Goal: Information Seeking & Learning: Compare options

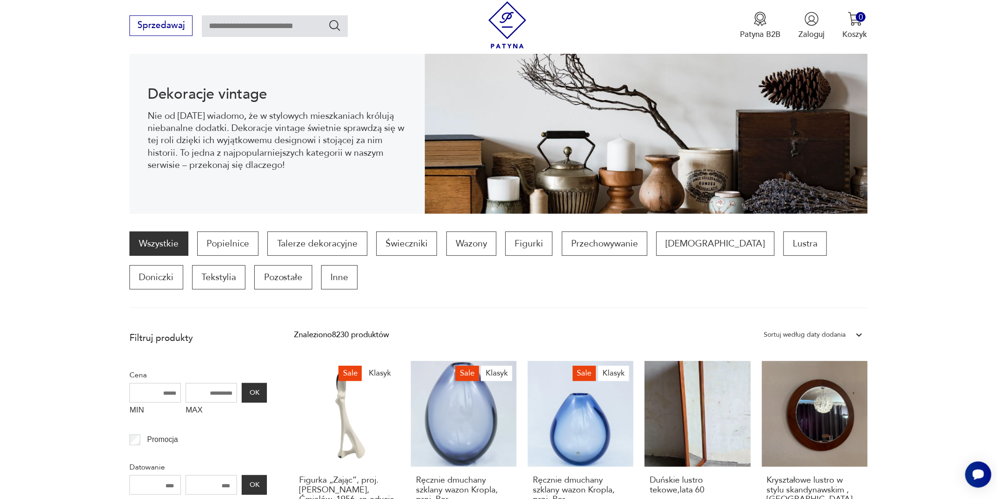
scroll to position [124, 0]
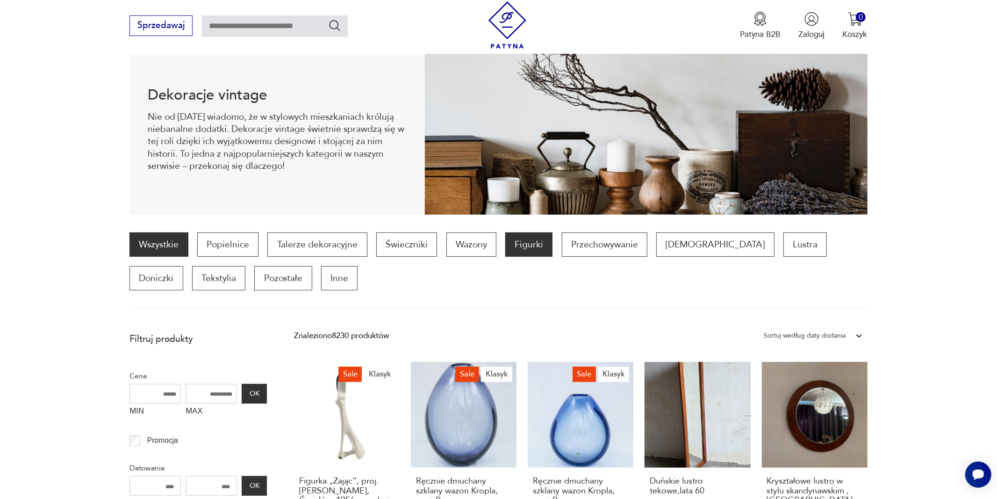
click at [534, 245] on p "Figurki" at bounding box center [528, 244] width 47 height 24
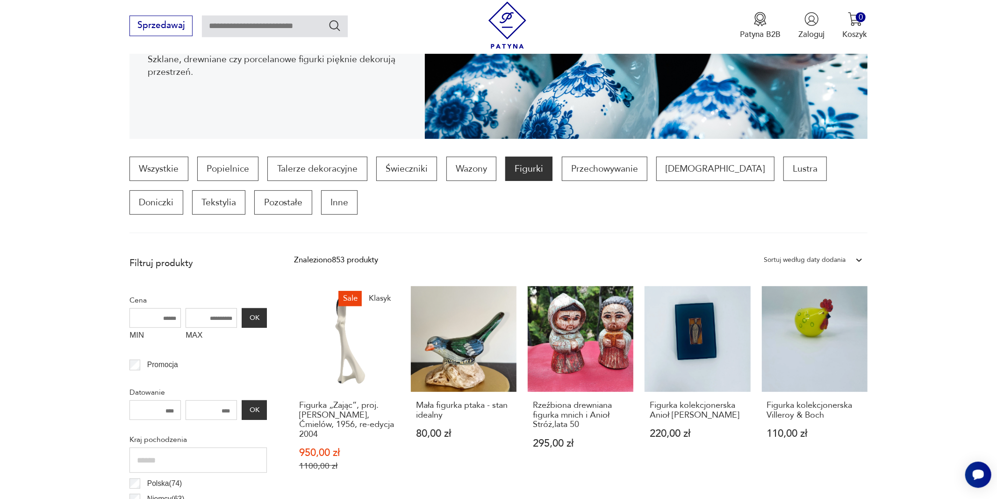
scroll to position [280, 0]
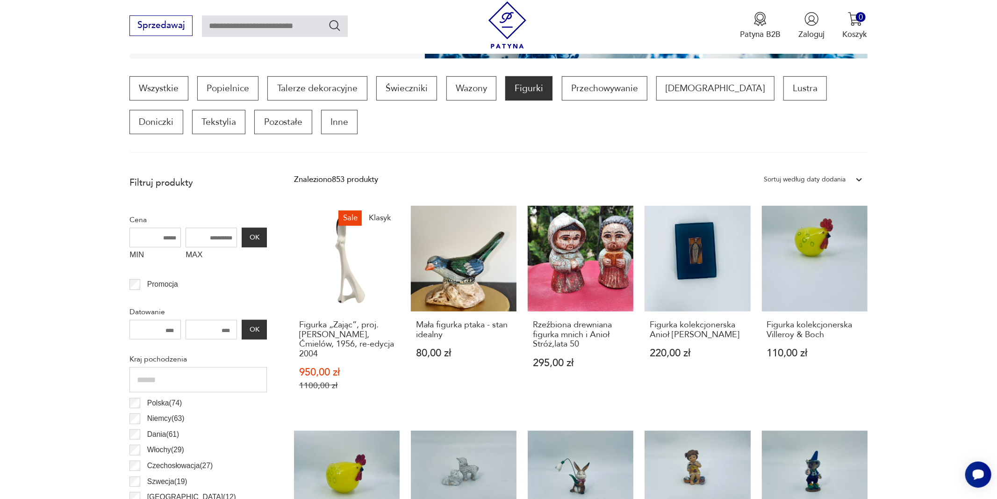
click at [989, 86] on section "Wszystkie Popielnice Talerze dekoracyjne Świeczniki Wazony Figurki Przechowywan…" at bounding box center [498, 114] width 997 height 77
click at [340, 341] on h3 "Figurka „Zając”, proj. [PERSON_NAME], Ćmielów, 1956, re-edycja 2004" at bounding box center [347, 339] width 96 height 38
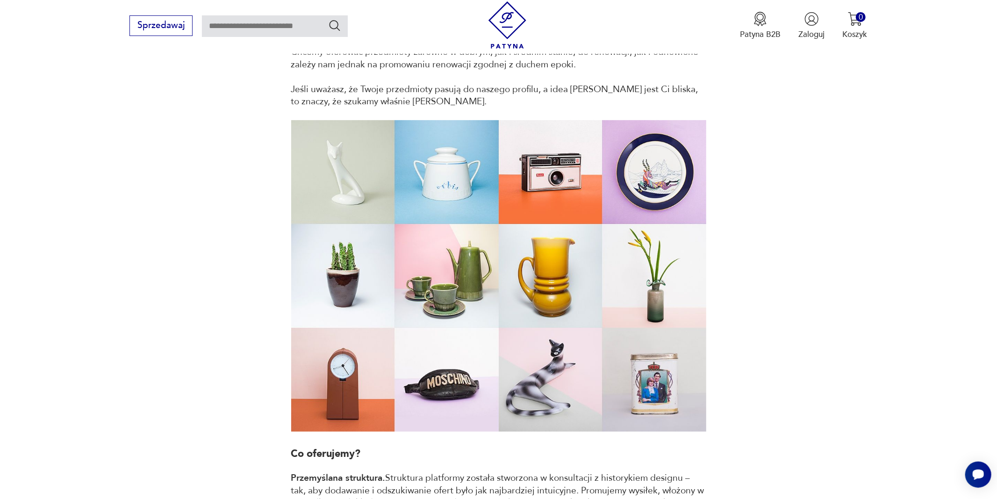
scroll to position [300, 0]
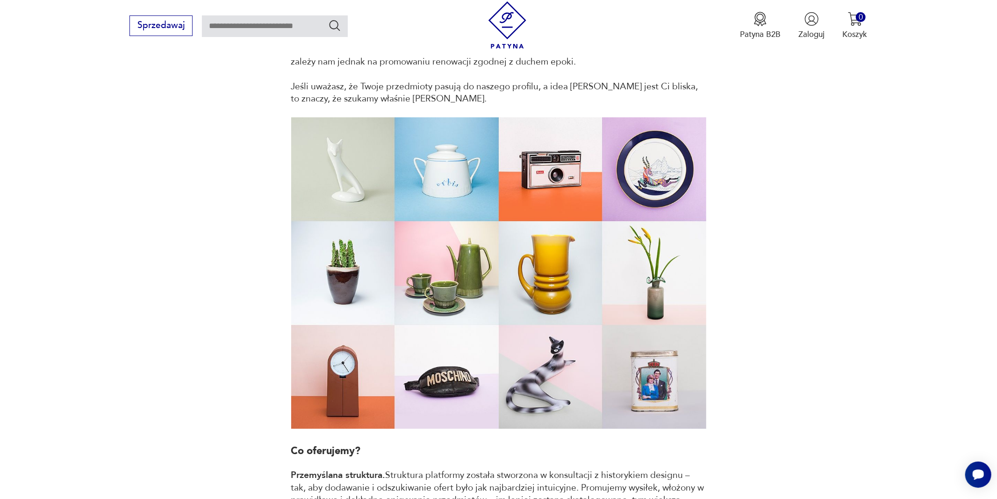
click at [342, 177] on img at bounding box center [498, 272] width 415 height 311
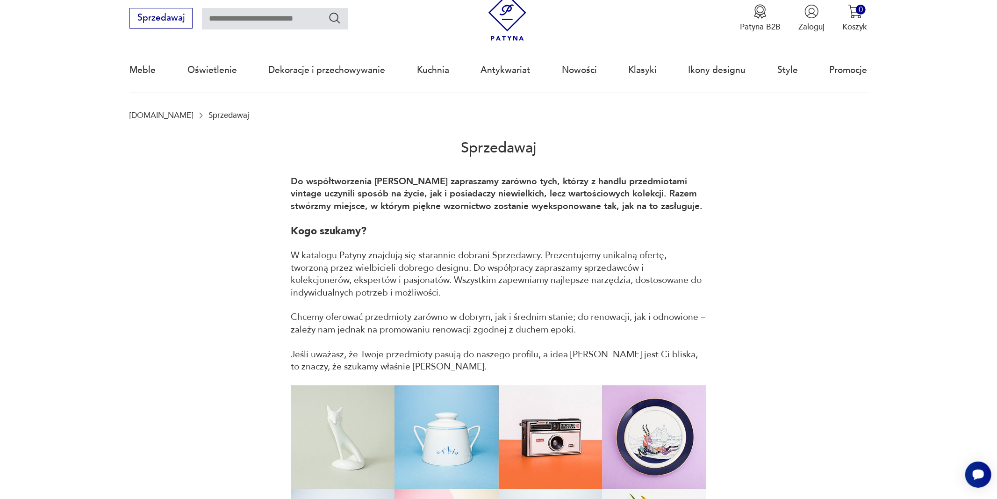
scroll to position [32, 0]
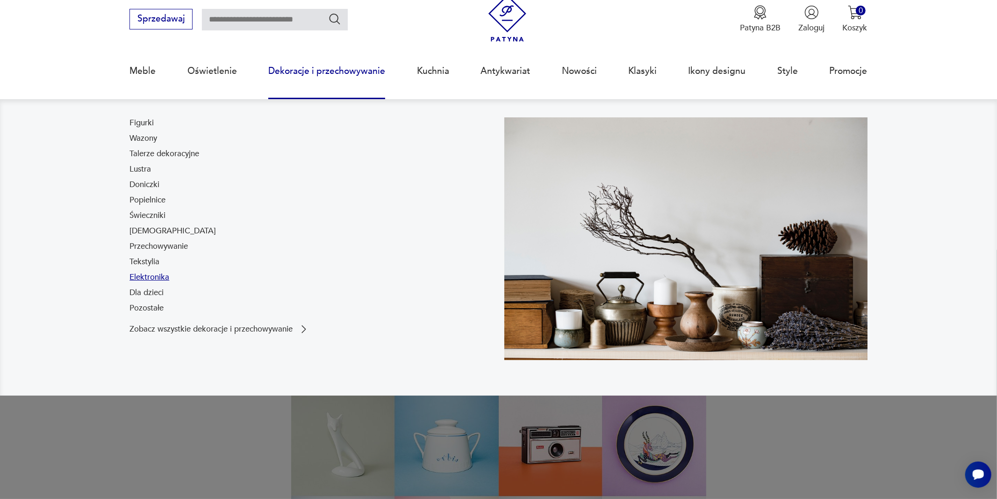
click at [157, 276] on link "Elektronika" at bounding box center [149, 276] width 40 height 11
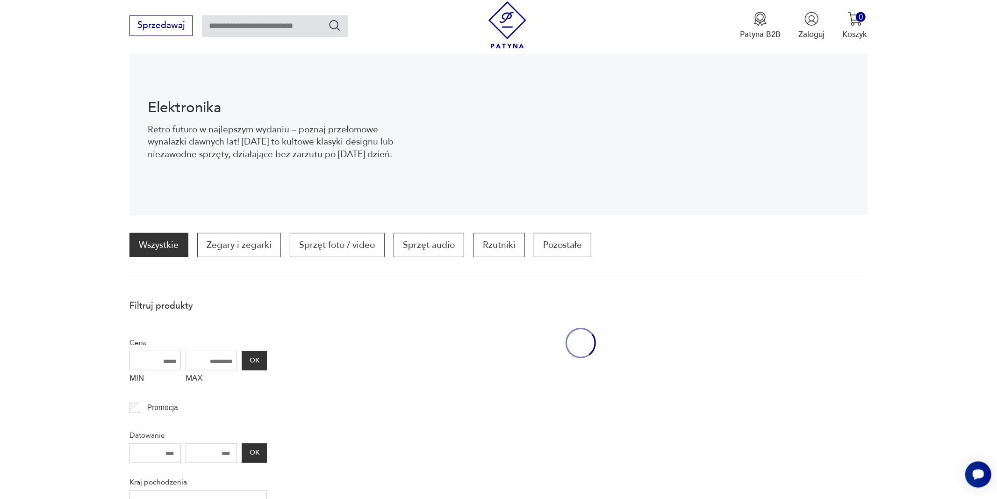
scroll to position [124, 0]
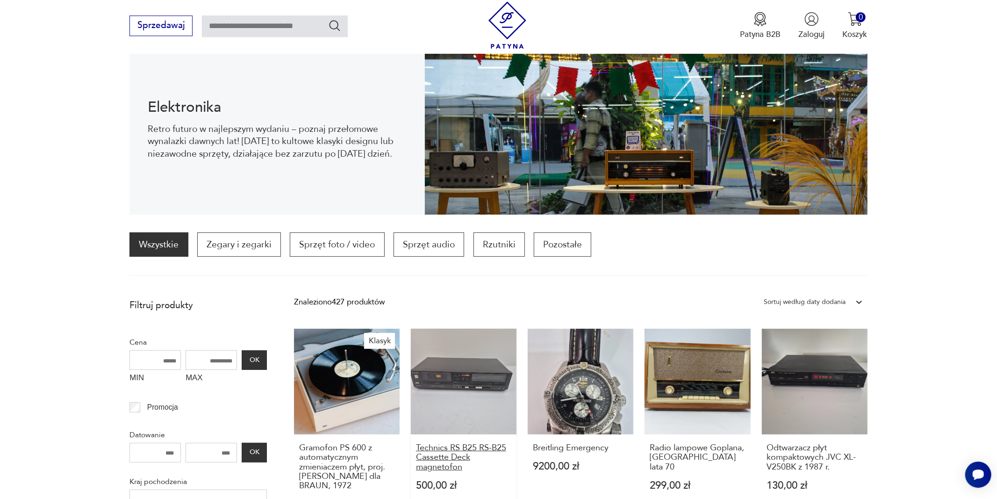
click at [469, 450] on h3 "Technics RS B25 RS-B25 Cassette Deck magnetofon" at bounding box center [464, 457] width 96 height 29
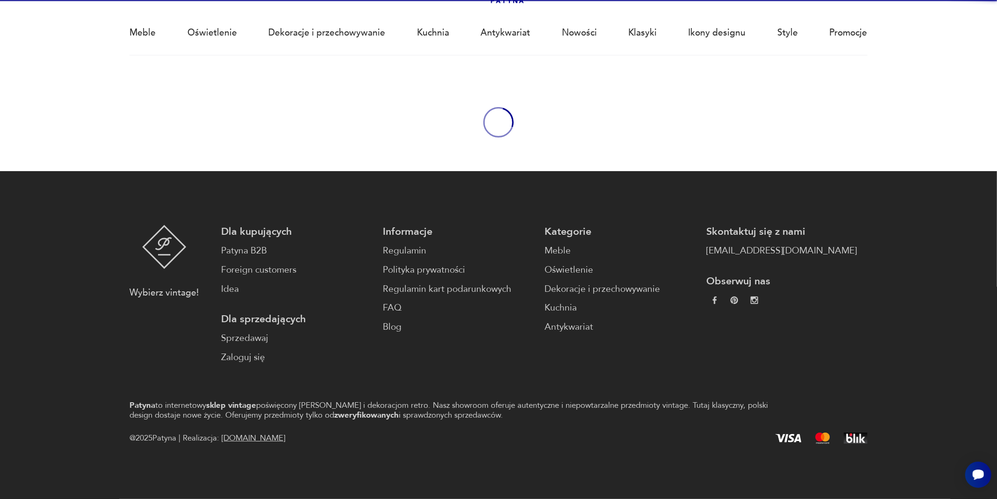
scroll to position [70, 0]
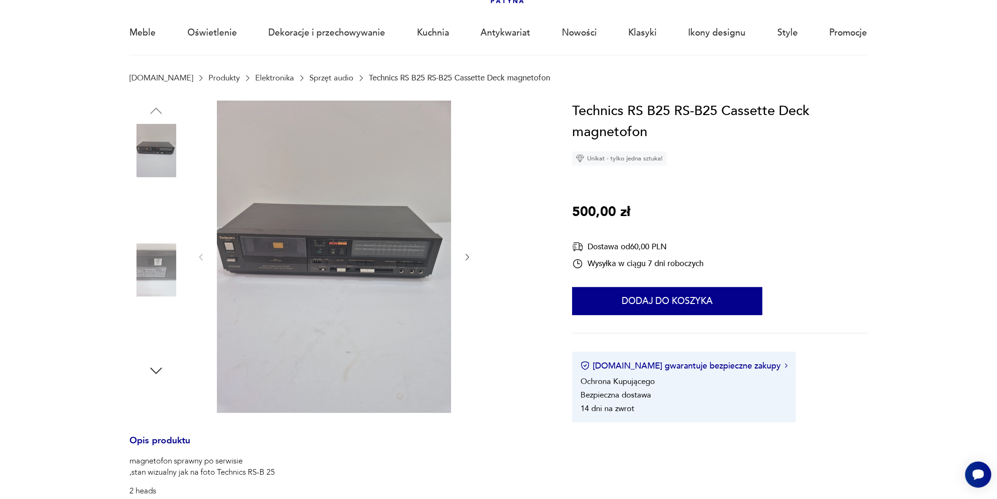
click at [363, 248] on img at bounding box center [334, 256] width 234 height 312
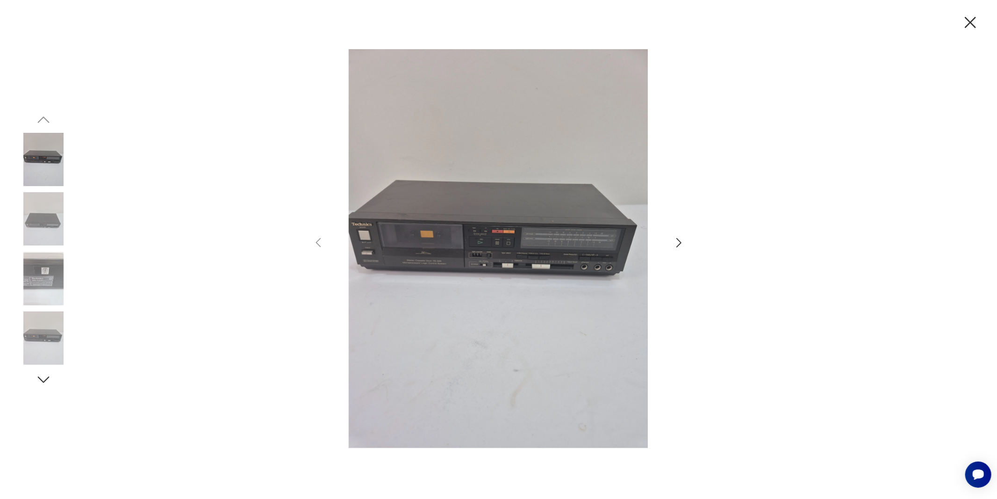
click at [677, 243] on icon "button" at bounding box center [679, 243] width 14 height 14
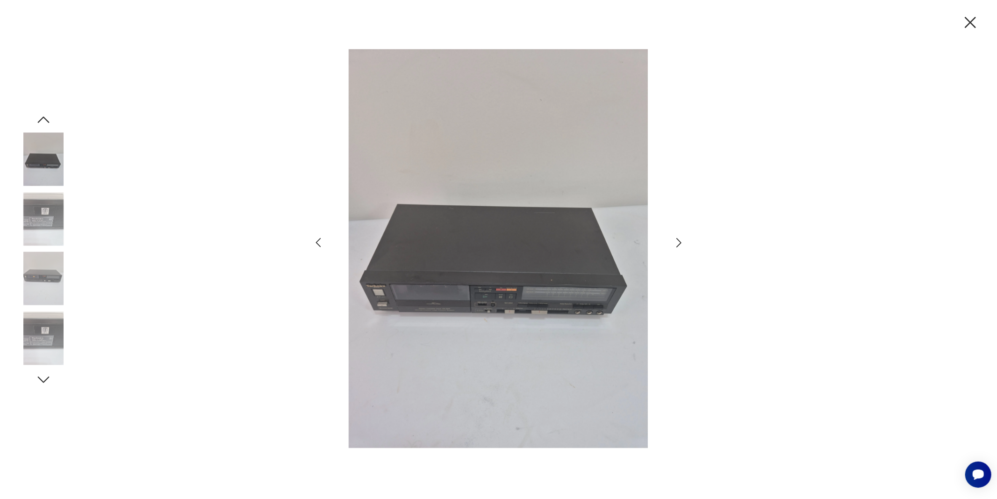
click at [677, 243] on icon "button" at bounding box center [679, 243] width 14 height 14
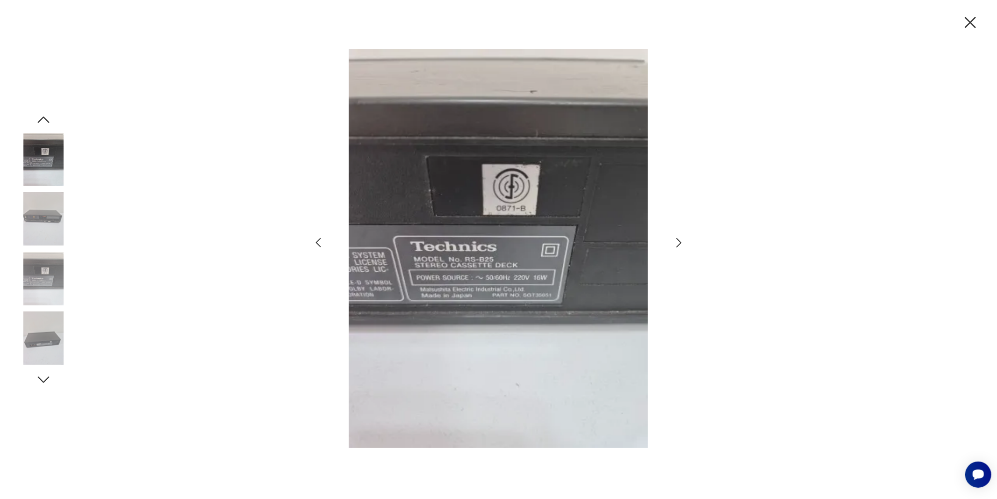
click at [677, 243] on icon "button" at bounding box center [679, 243] width 14 height 14
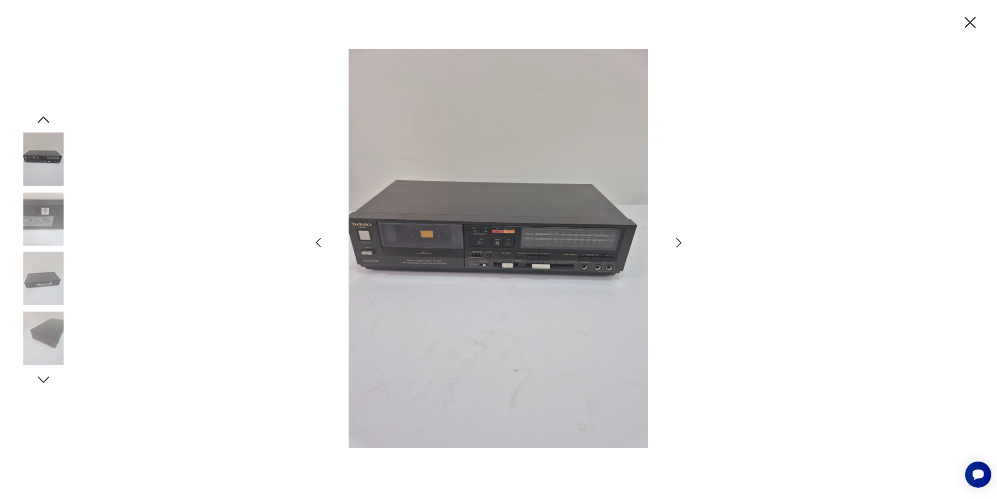
click at [677, 243] on icon "button" at bounding box center [679, 243] width 14 height 14
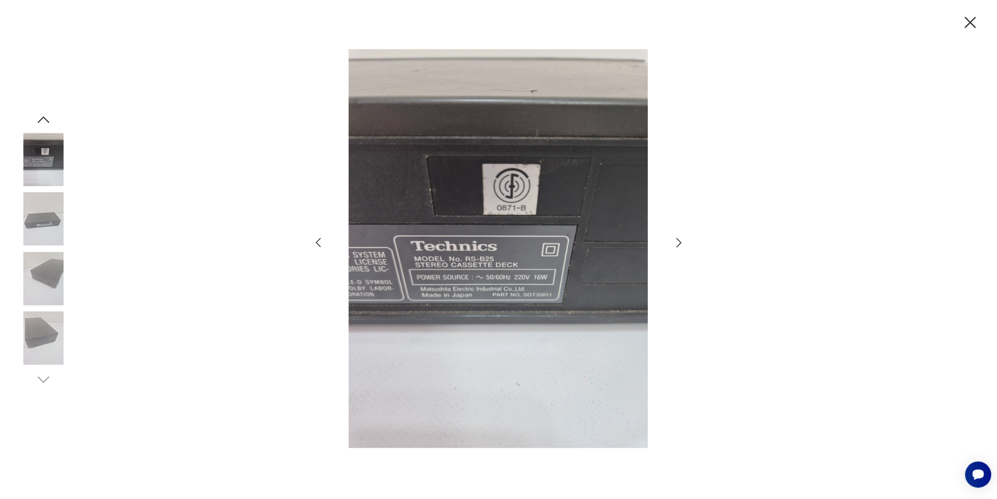
click at [677, 243] on icon "button" at bounding box center [679, 243] width 14 height 14
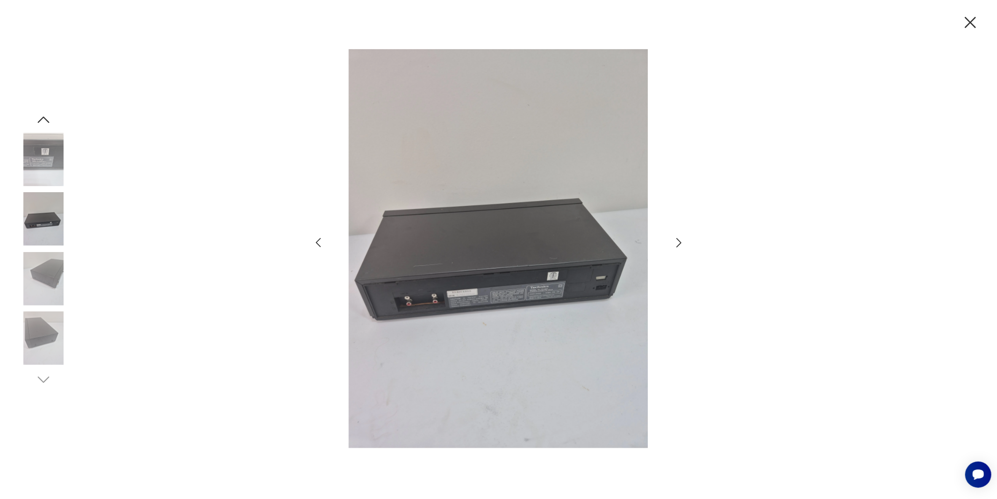
click at [677, 243] on icon "button" at bounding box center [679, 243] width 14 height 14
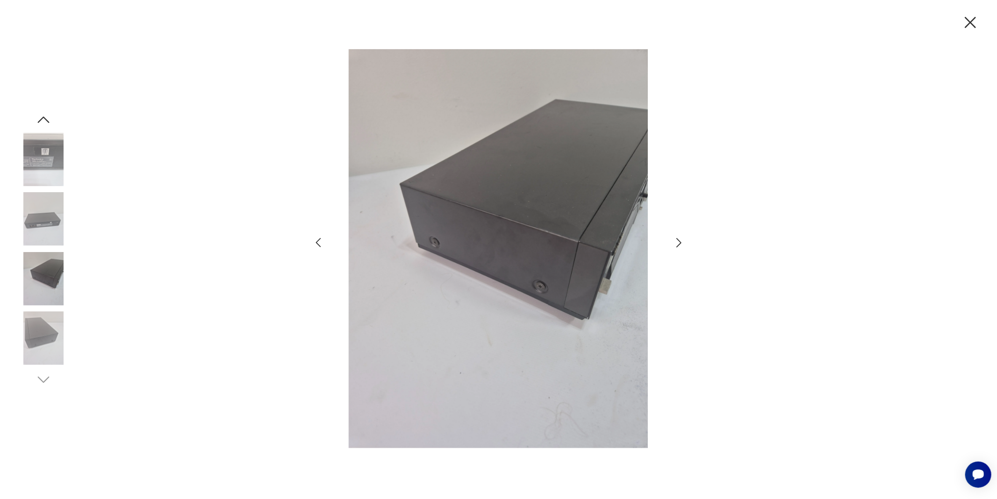
click at [677, 243] on icon "button" at bounding box center [679, 243] width 14 height 14
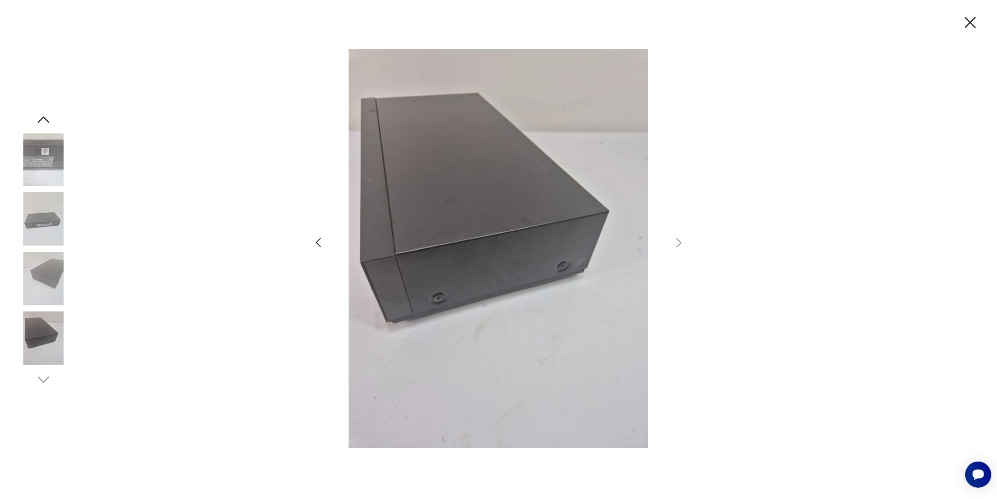
click at [970, 23] on icon "button" at bounding box center [969, 22] width 11 height 11
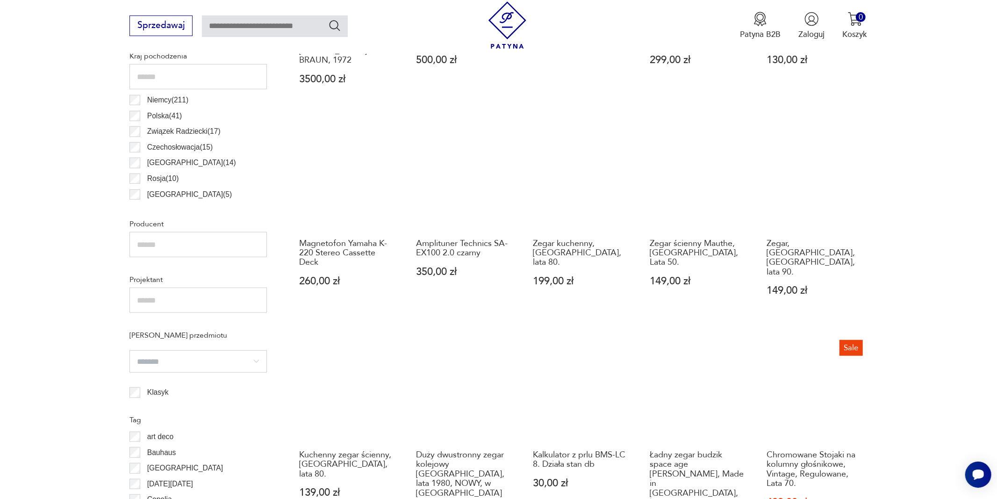
scroll to position [545, 0]
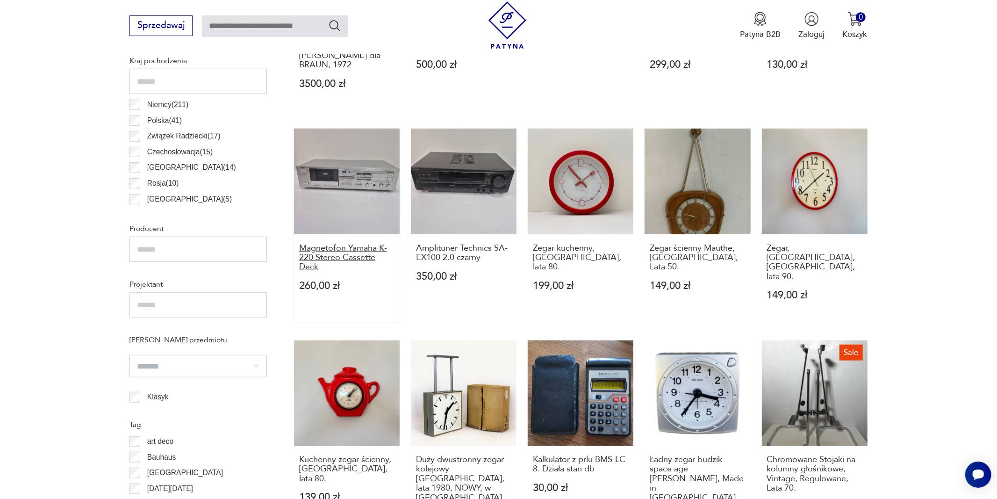
click at [347, 257] on h3 "Magnetofon Yamaha K-220 Stereo Cassette Deck" at bounding box center [347, 257] width 96 height 29
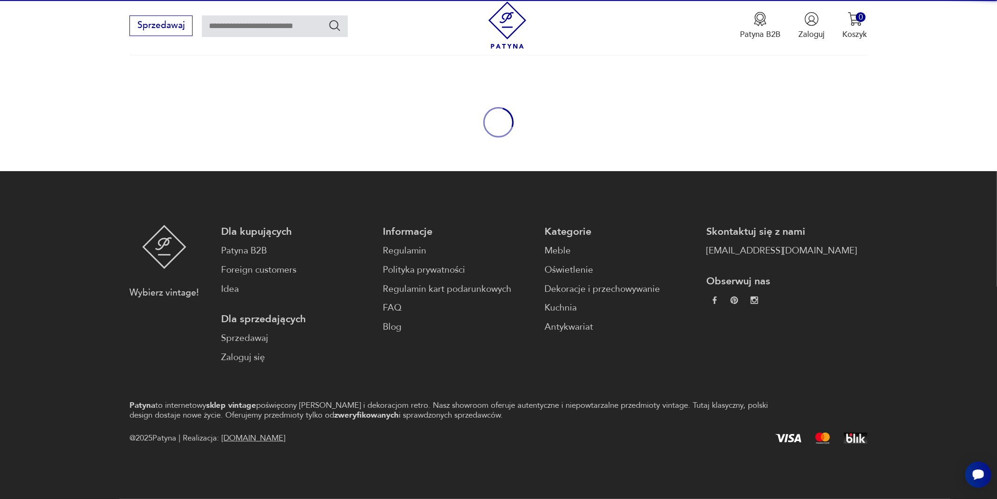
scroll to position [70, 0]
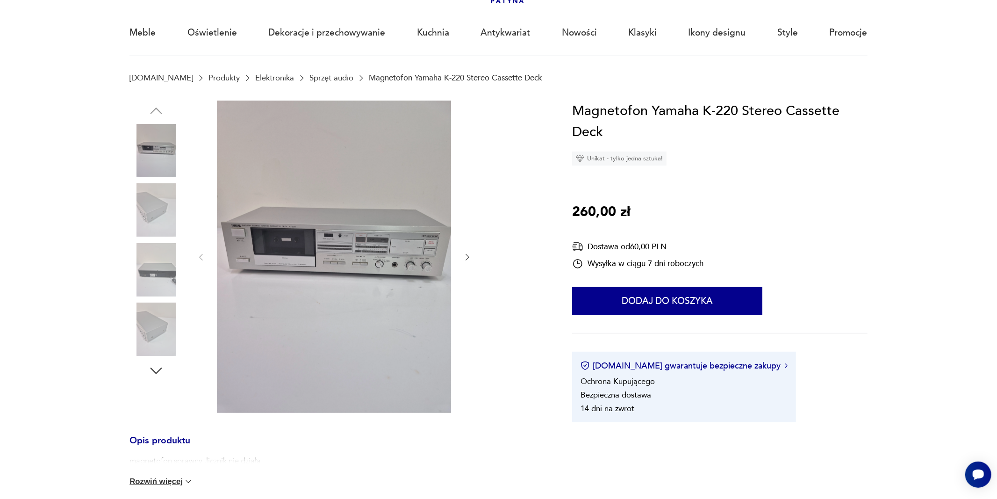
click at [465, 260] on icon "button" at bounding box center [467, 256] width 9 height 9
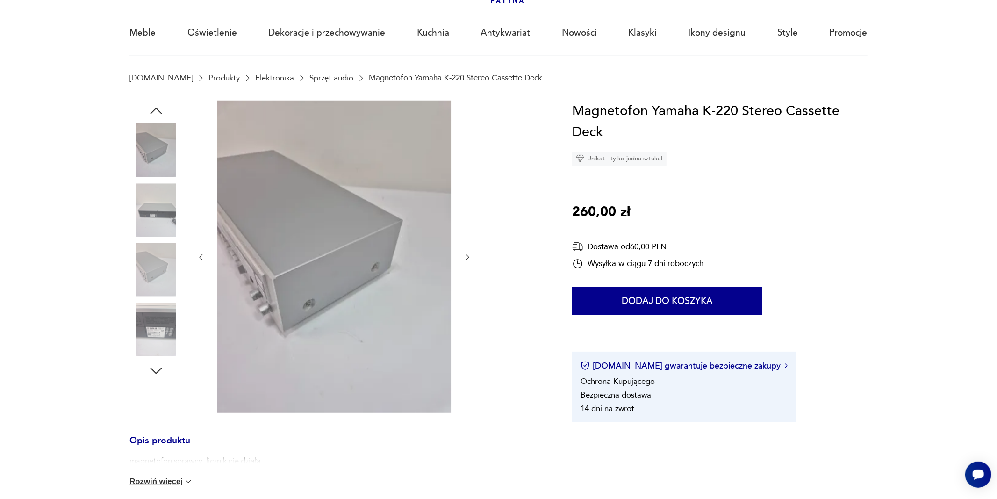
click at [464, 257] on icon "button" at bounding box center [467, 256] width 9 height 9
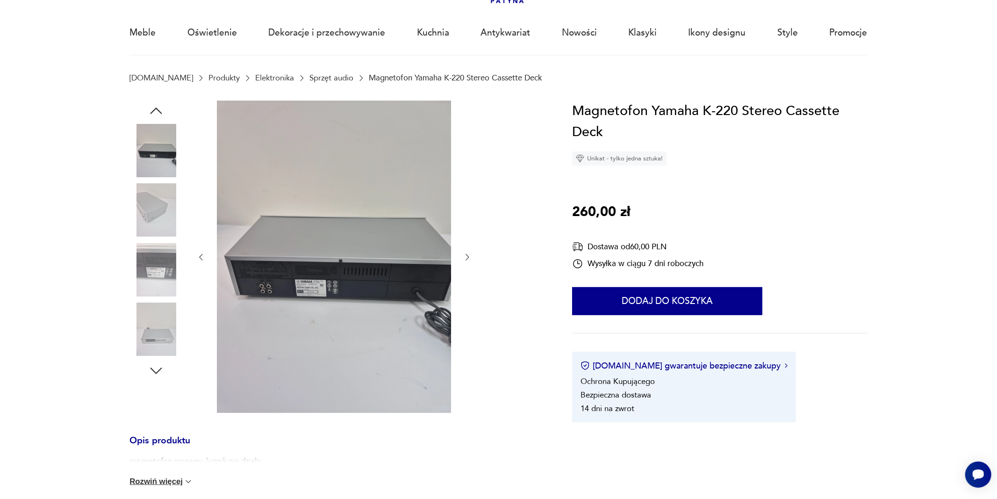
click at [464, 257] on icon "button" at bounding box center [467, 256] width 9 height 9
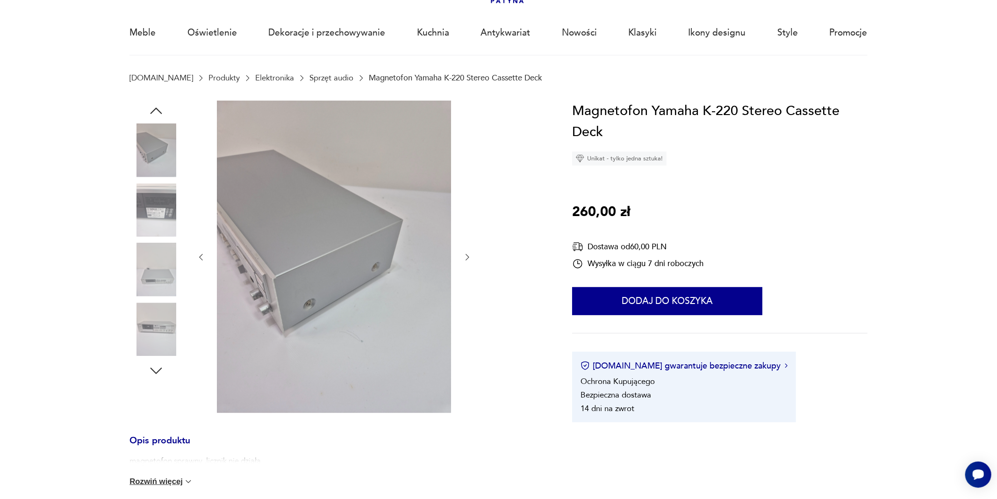
click at [464, 257] on icon "button" at bounding box center [467, 256] width 9 height 9
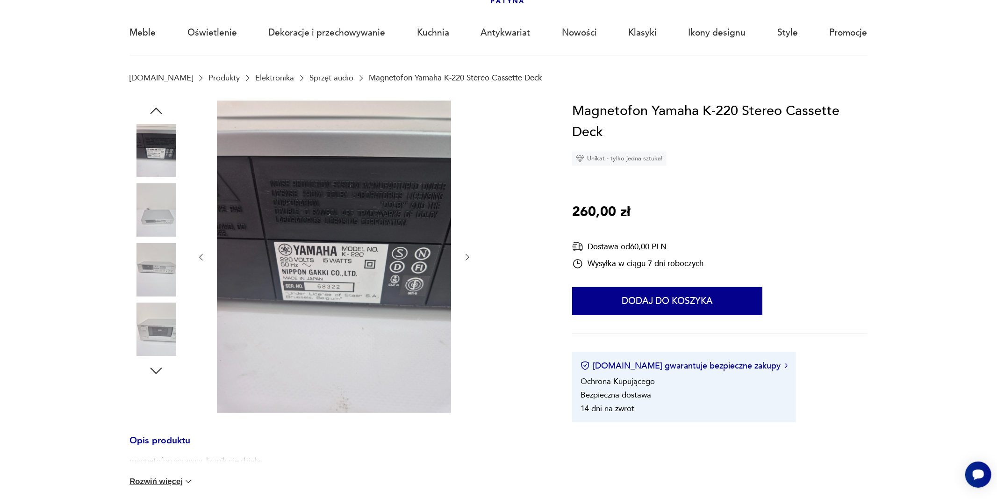
click at [464, 257] on icon "button" at bounding box center [467, 256] width 9 height 9
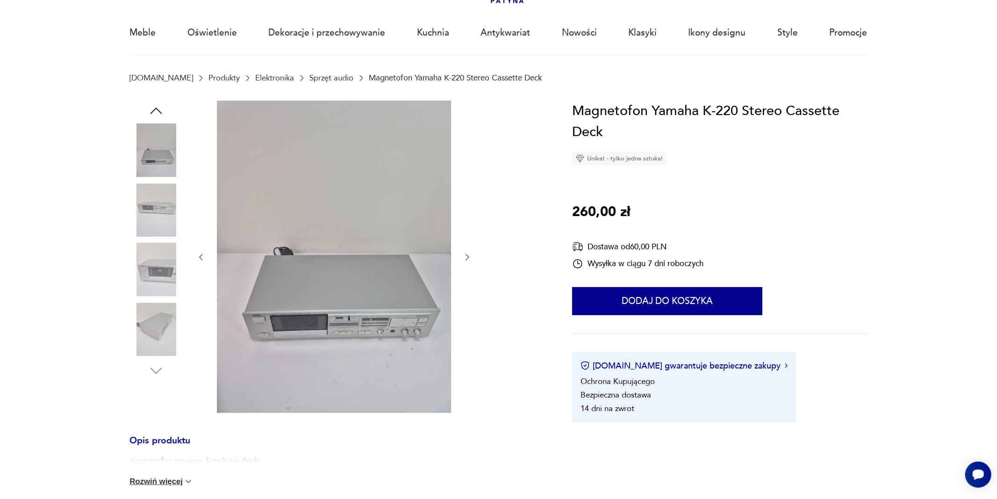
click at [464, 257] on icon "button" at bounding box center [467, 256] width 9 height 9
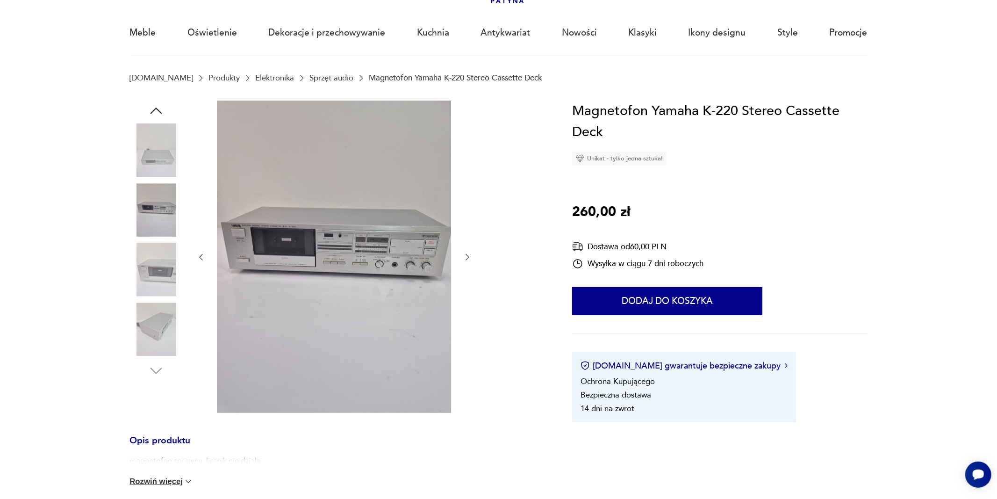
click at [309, 78] on link "Sprzęt audio" at bounding box center [331, 77] width 44 height 9
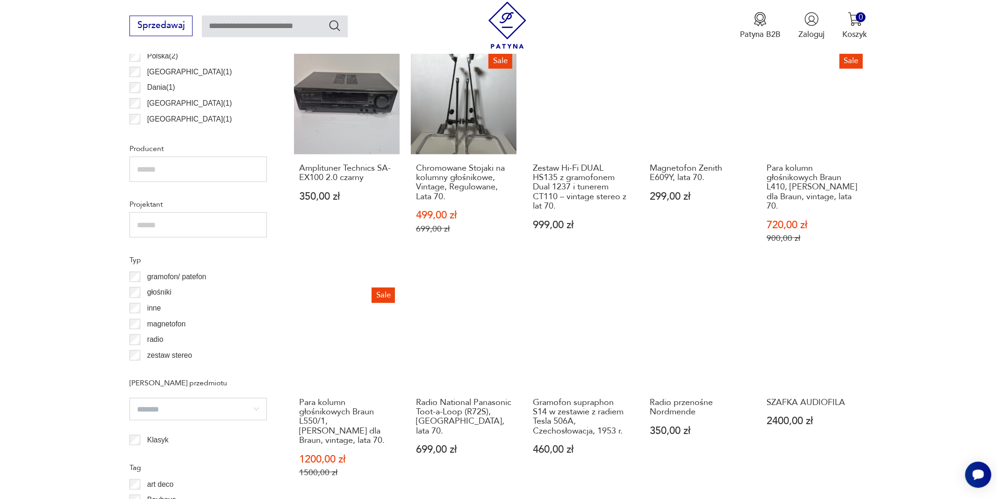
scroll to position [626, 0]
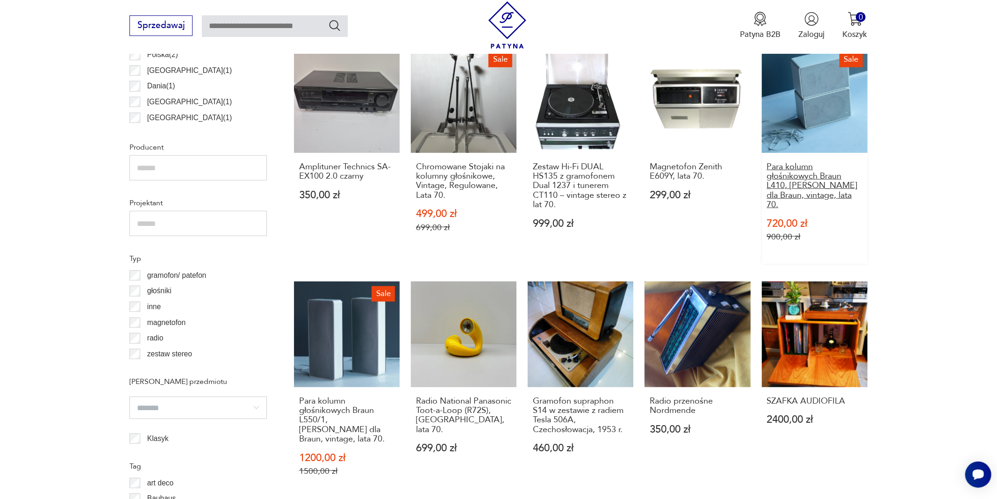
click at [801, 188] on h3 "Para kolumn głośnikowych Braun L410, [PERSON_NAME] dla Braun, vintage, lata 70." at bounding box center [814, 186] width 96 height 48
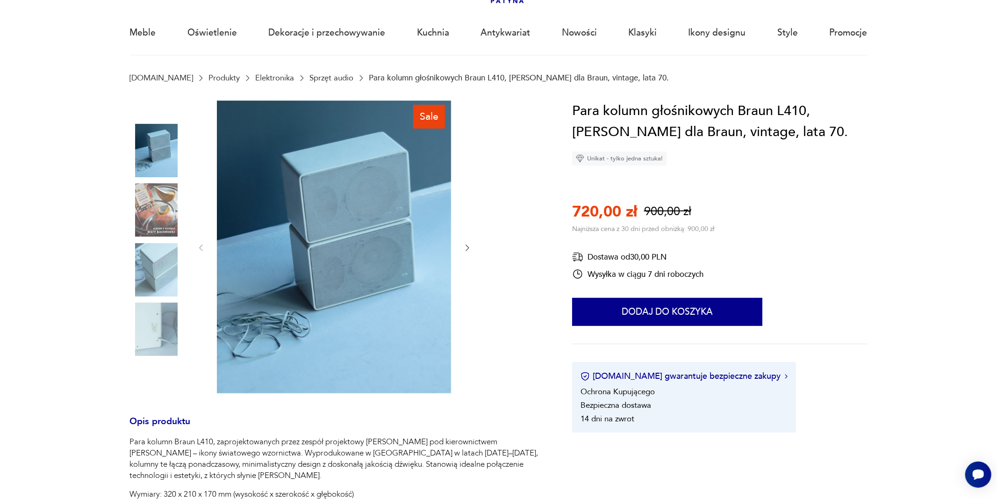
click at [466, 248] on icon "button" at bounding box center [467, 247] width 9 height 9
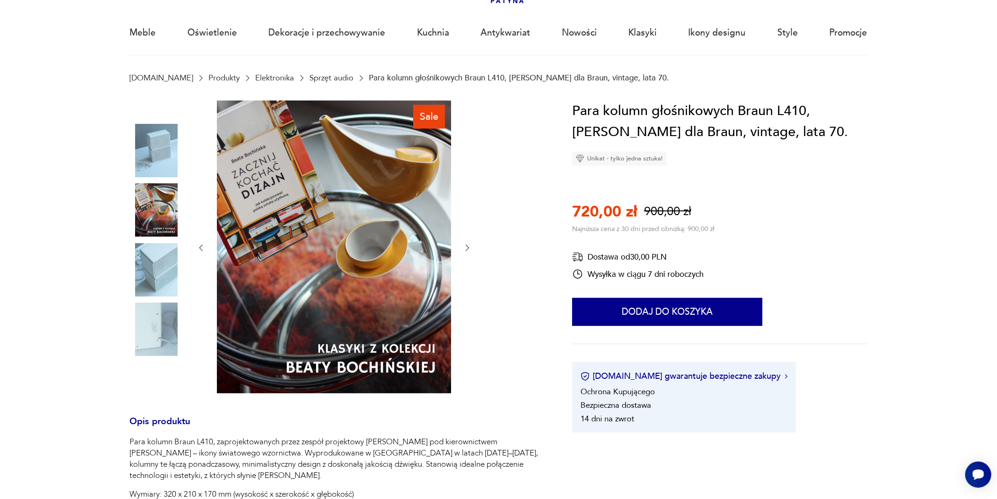
click at [466, 248] on icon "button" at bounding box center [467, 247] width 9 height 9
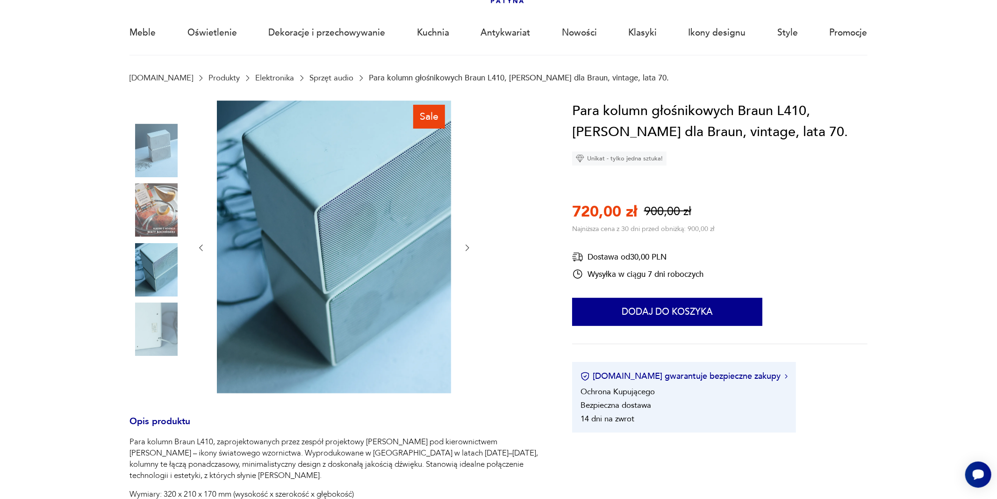
click at [466, 248] on icon "button" at bounding box center [467, 247] width 9 height 9
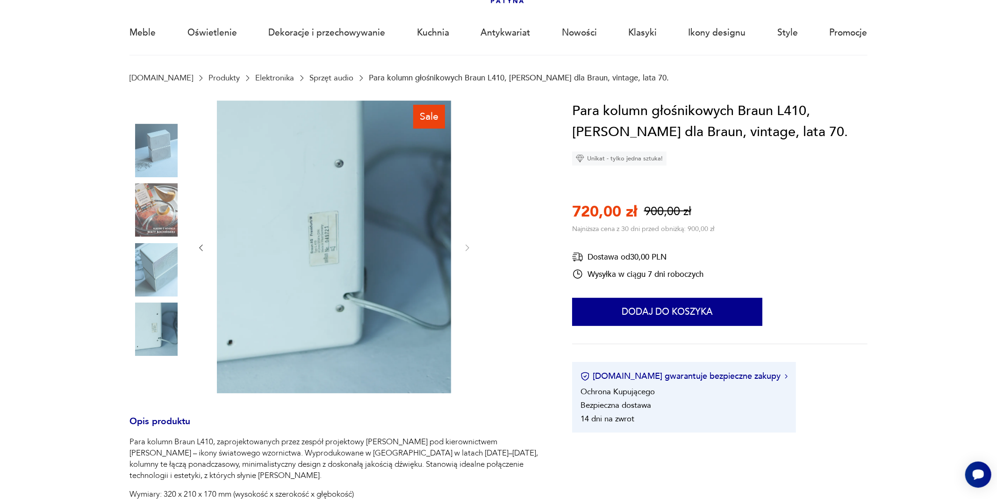
click at [309, 77] on link "Sprzęt audio" at bounding box center [331, 77] width 44 height 9
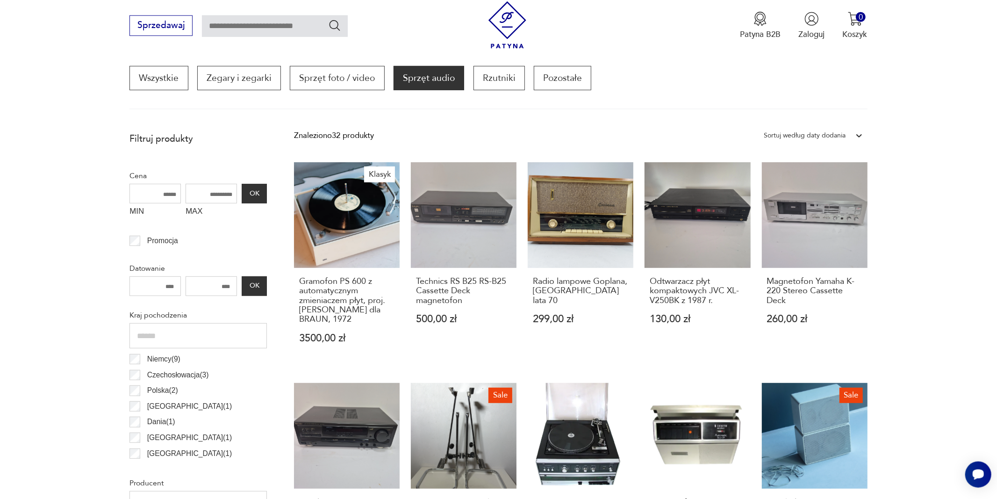
scroll to position [289, 0]
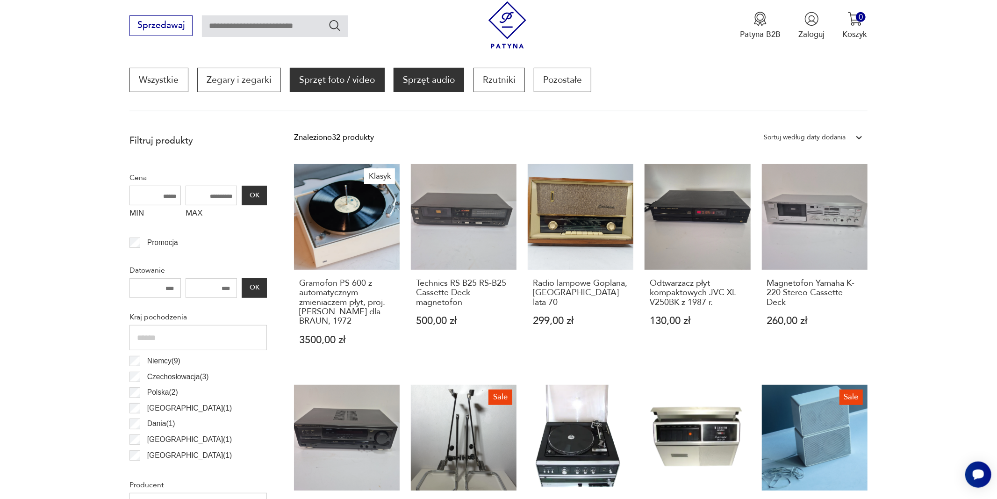
click at [327, 82] on p "Sprzęt foto / video" at bounding box center [337, 80] width 94 height 24
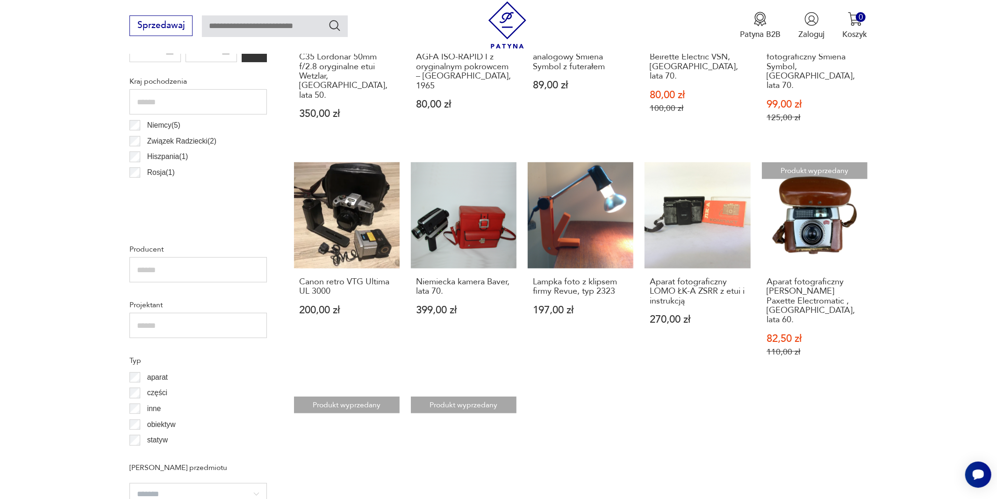
scroll to position [304, 0]
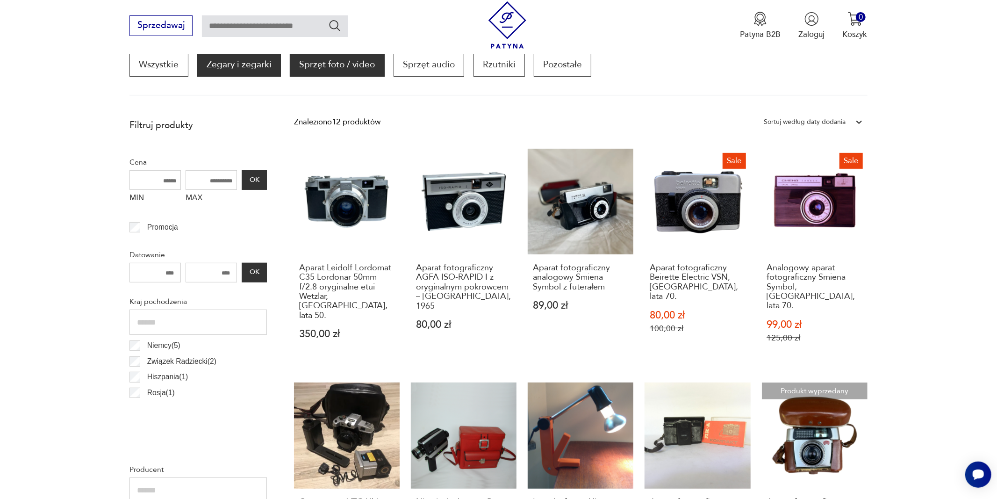
click at [247, 69] on p "Zegary i zegarki" at bounding box center [239, 64] width 84 height 24
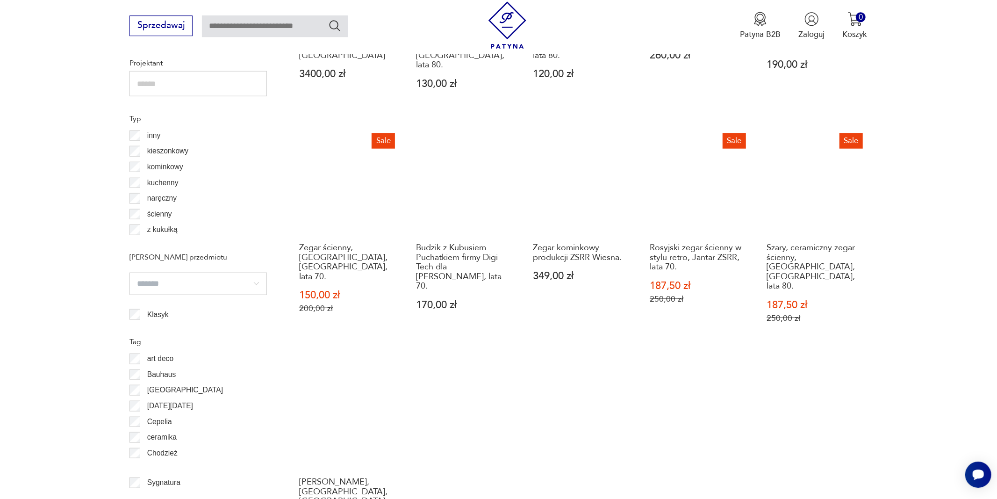
scroll to position [780, 0]
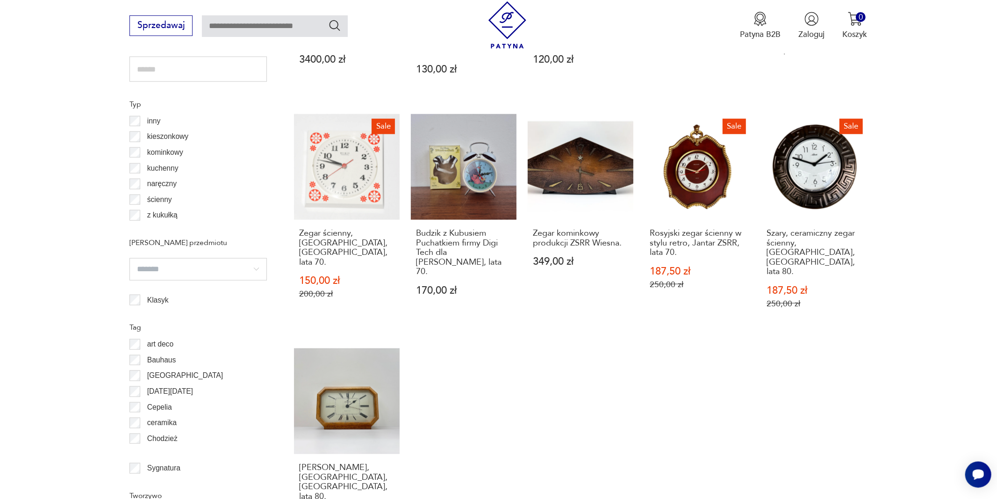
click at [969, 224] on html "Cenimy prywatność użytkowników Używamy plików cookie, aby poprawić jakość przeg…" at bounding box center [498, 177] width 997 height 1914
click at [758, 276] on div "Breitling Emergency 9200,00 zł Zegar kuchenny, [GEOGRAPHIC_DATA], lata 80. 199,…" at bounding box center [580, 106] width 573 height 869
click at [557, 229] on h3 "Zegar kominkowy produkcji ZSRR Wiesna." at bounding box center [581, 238] width 96 height 19
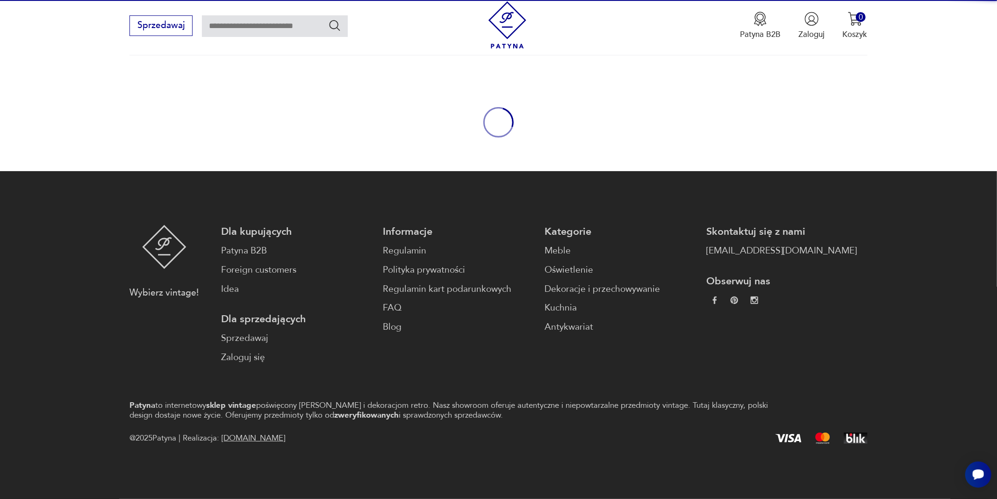
scroll to position [70, 0]
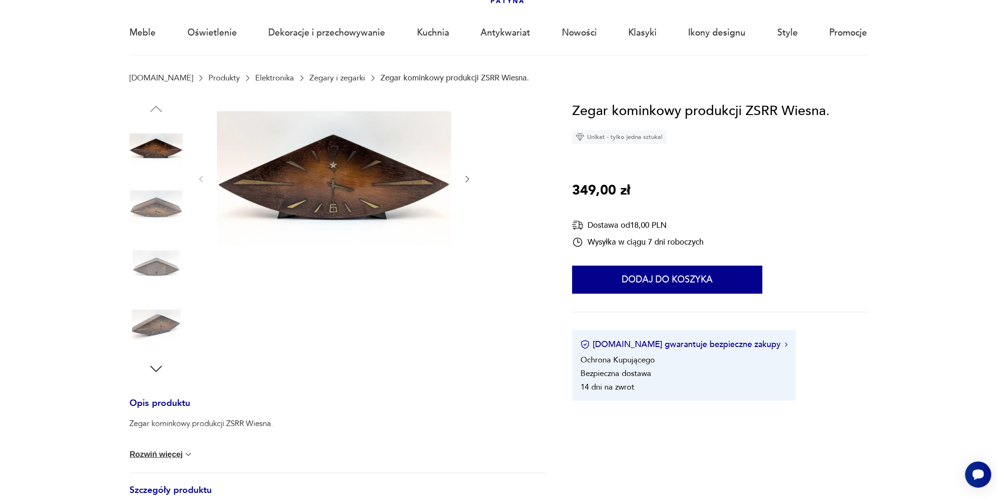
click at [466, 180] on icon "button" at bounding box center [467, 178] width 9 height 9
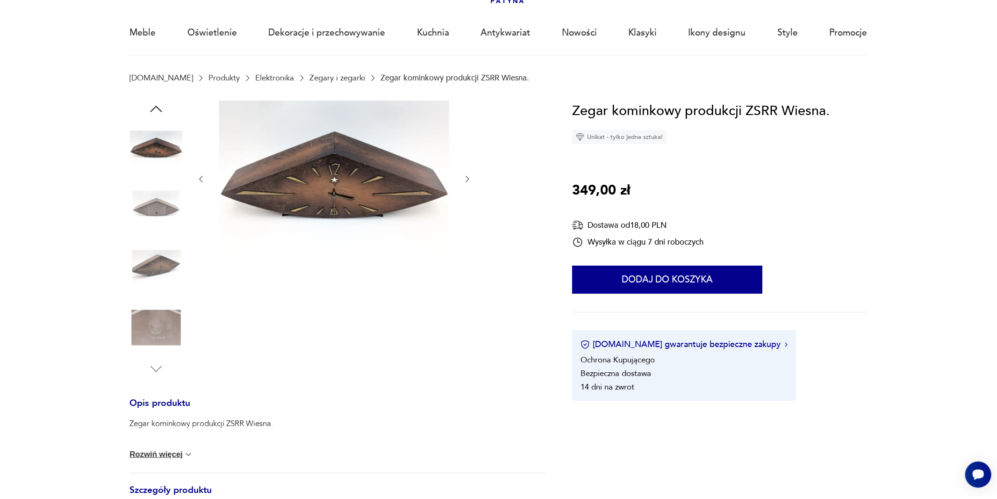
click at [466, 180] on icon "button" at bounding box center [467, 178] width 9 height 9
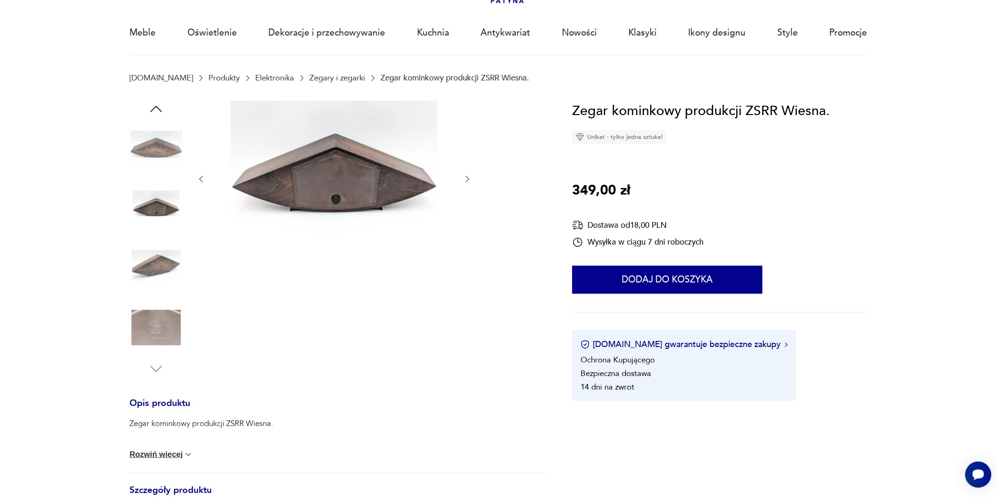
click at [466, 180] on icon "button" at bounding box center [467, 178] width 9 height 9
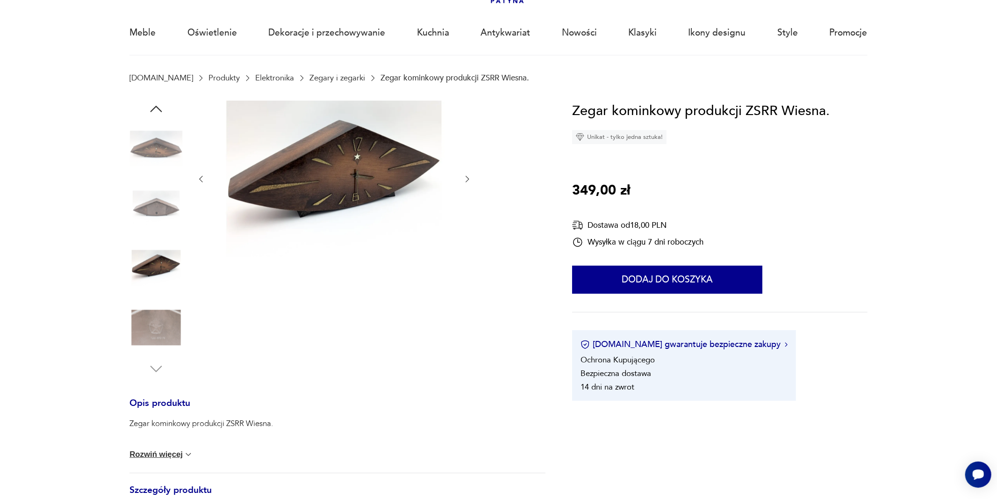
click at [466, 180] on icon "button" at bounding box center [467, 178] width 9 height 9
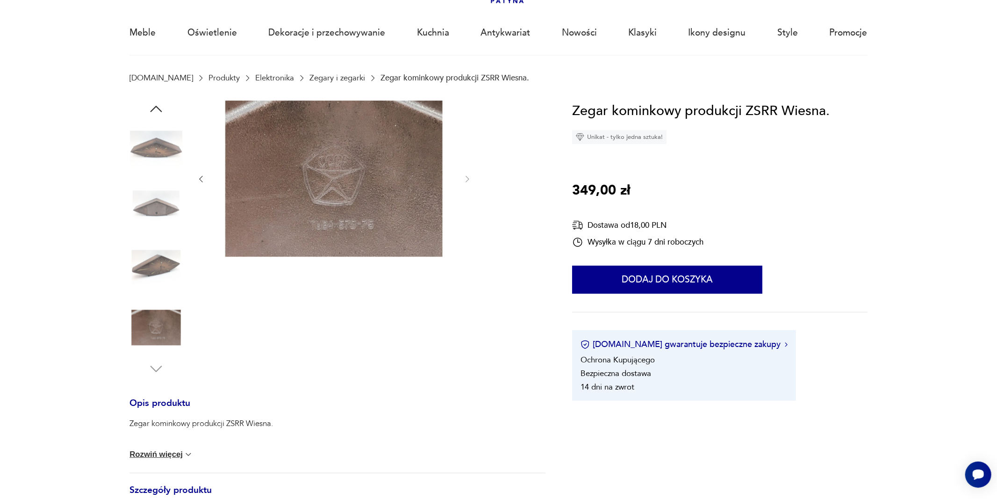
click at [201, 179] on icon "button" at bounding box center [200, 178] width 9 height 9
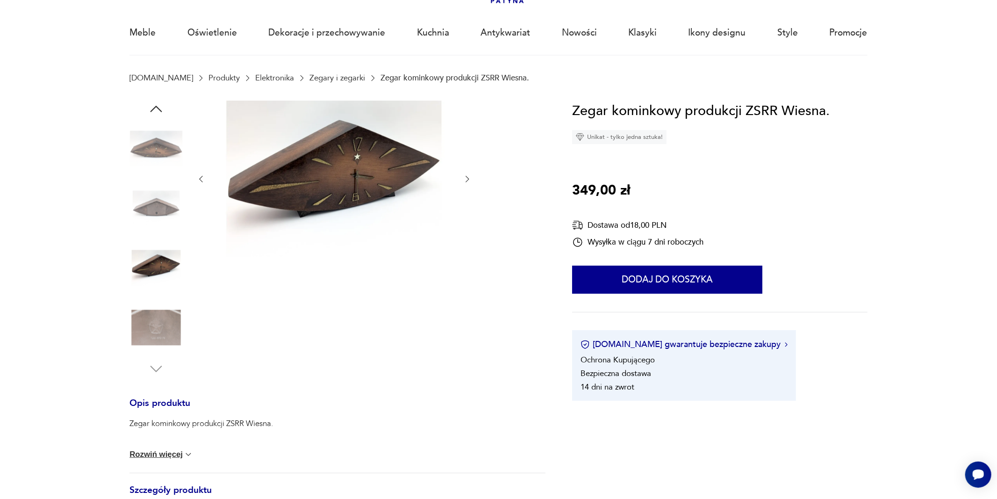
click at [201, 179] on icon "button" at bounding box center [200, 178] width 9 height 9
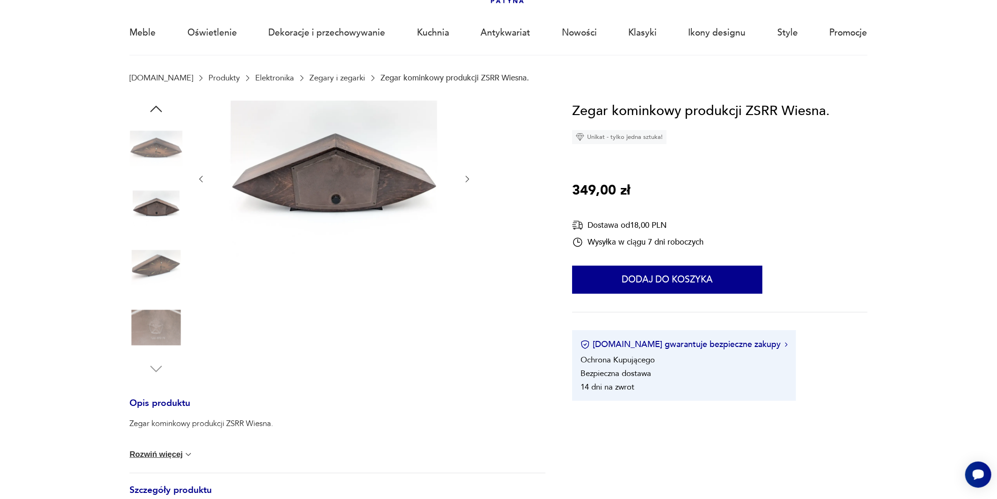
click at [201, 179] on icon "button" at bounding box center [200, 178] width 9 height 9
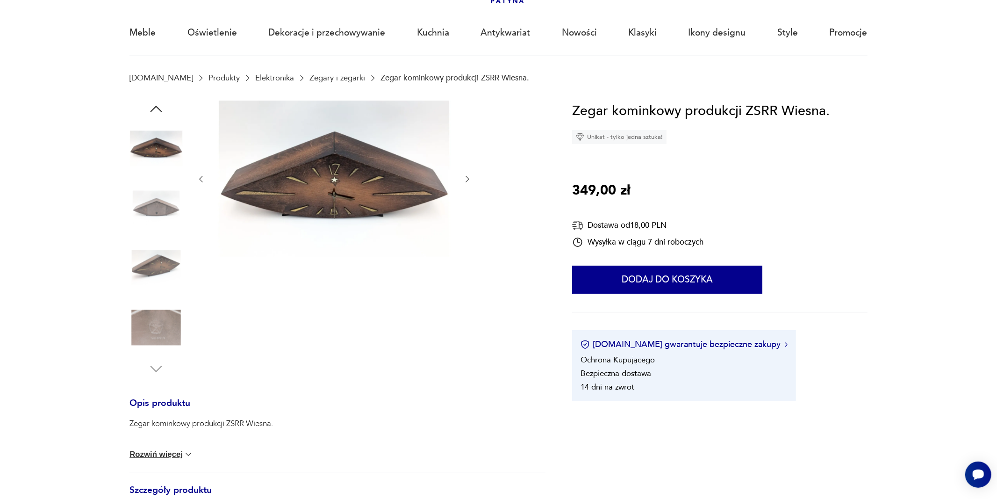
click at [201, 179] on icon "button" at bounding box center [200, 178] width 9 height 9
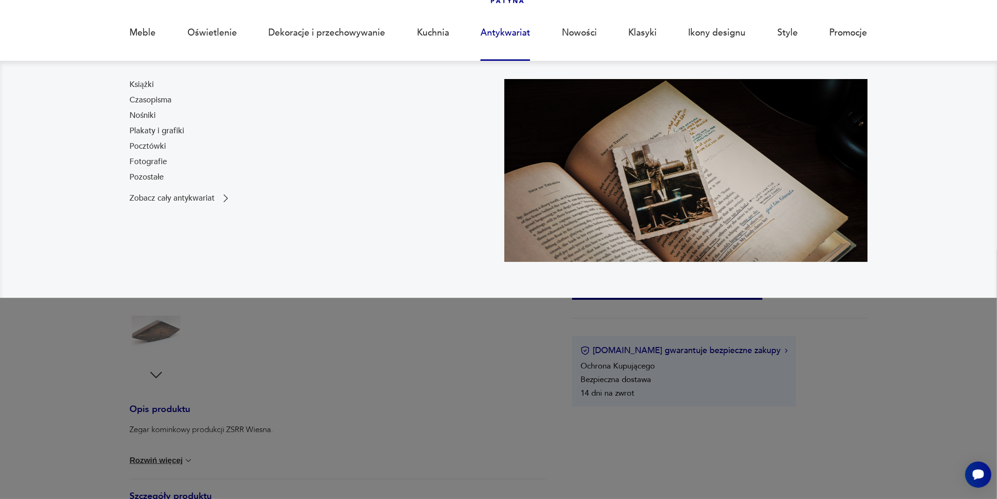
click at [514, 32] on link "Antykwariat" at bounding box center [505, 32] width 50 height 43
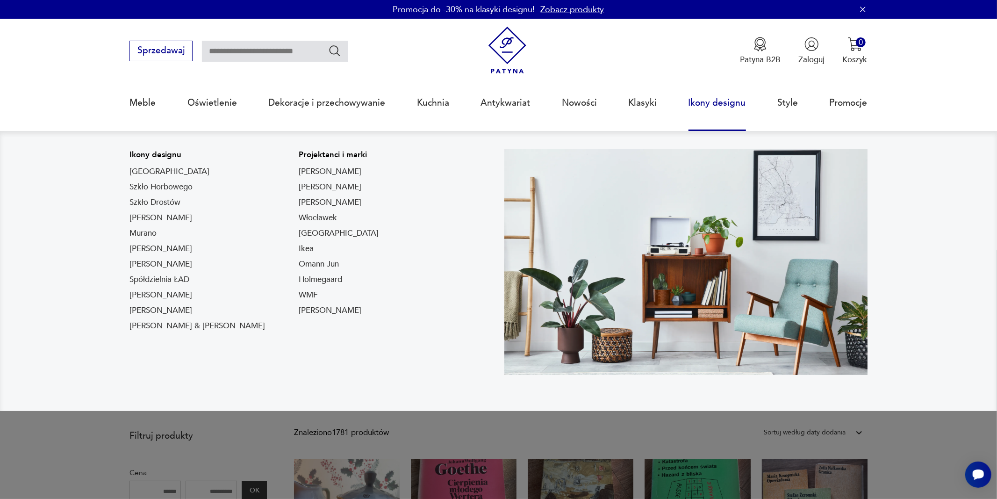
click at [719, 105] on link "Ikony designu" at bounding box center [716, 102] width 57 height 43
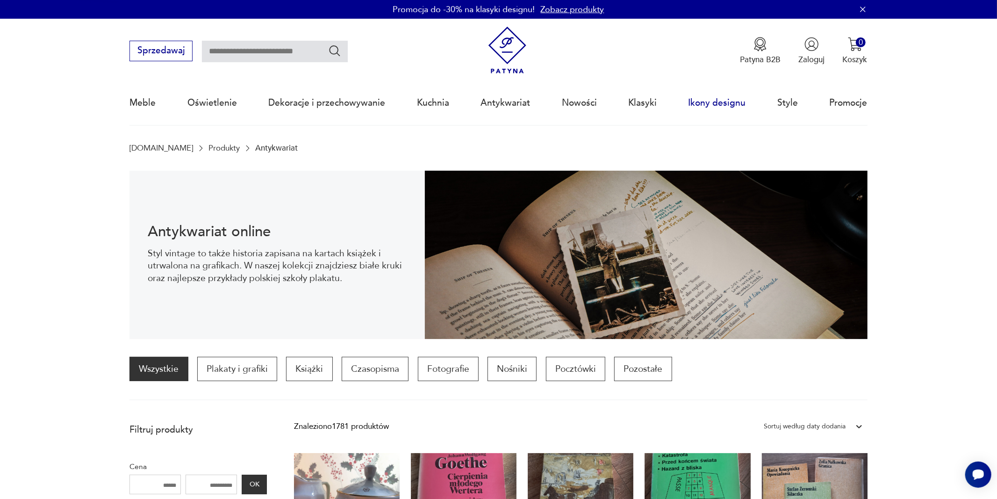
click at [714, 104] on link "Ikony designu" at bounding box center [716, 102] width 57 height 43
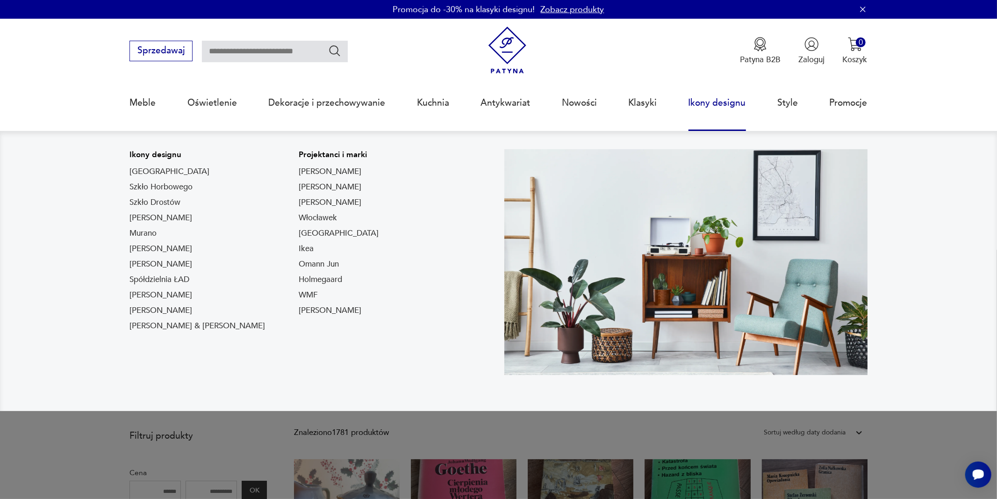
click at [708, 106] on link "Ikony designu" at bounding box center [716, 102] width 57 height 43
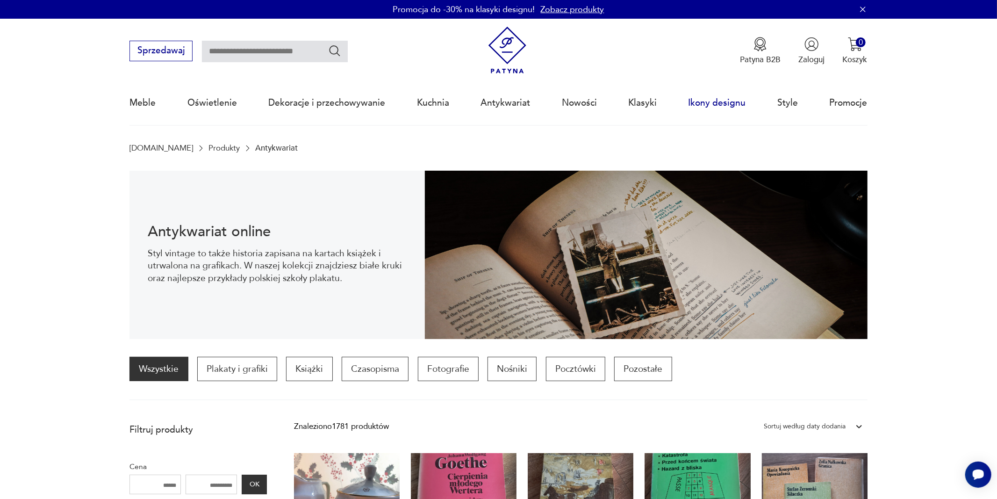
click at [708, 106] on link "Ikony designu" at bounding box center [716, 102] width 57 height 43
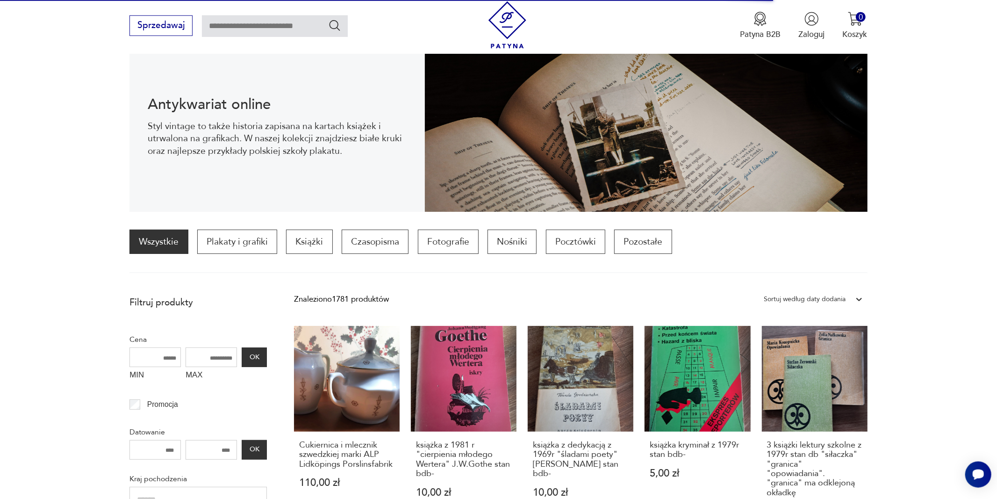
scroll to position [126, 0]
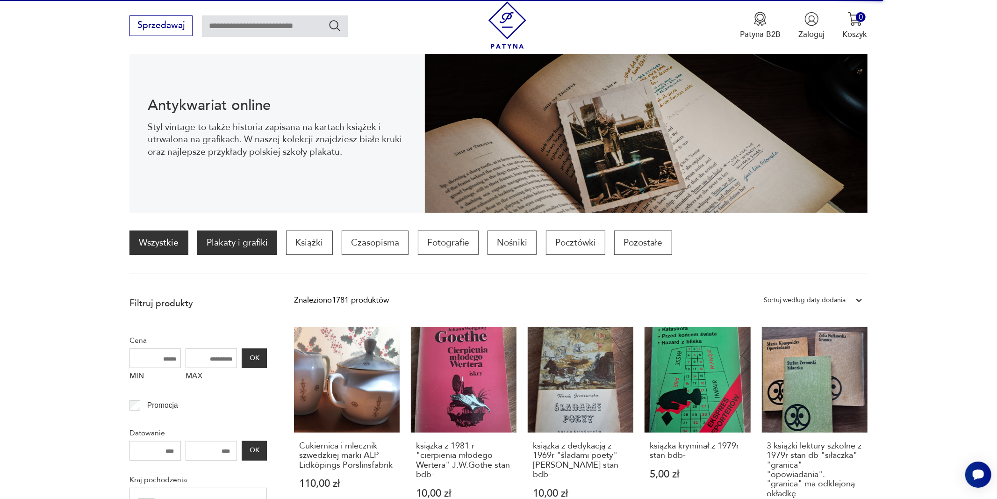
click at [219, 243] on p "Plakaty i grafiki" at bounding box center [237, 242] width 80 height 24
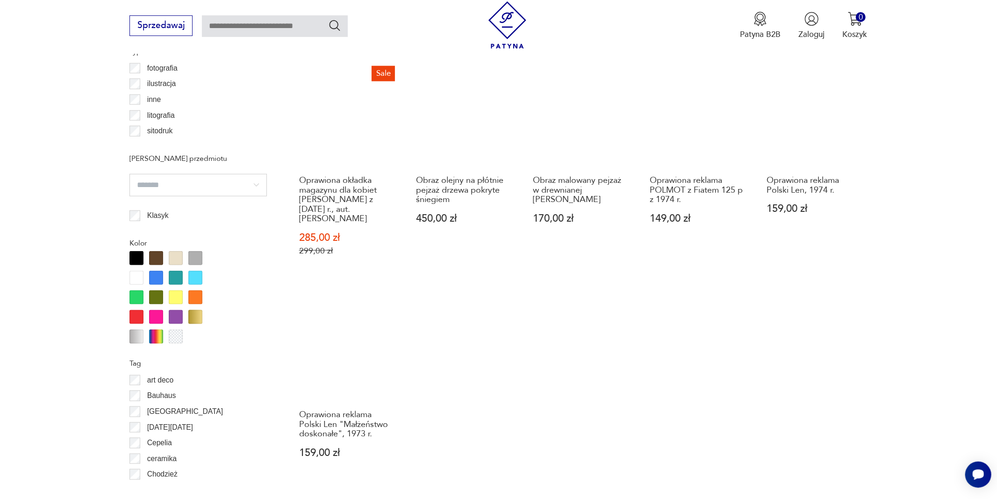
scroll to position [842, 0]
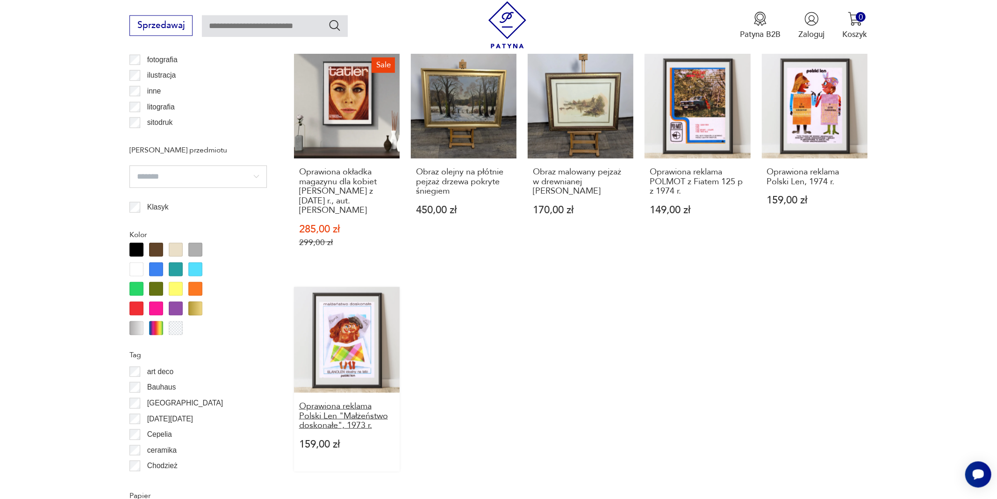
click at [330, 401] on h3 "Oprawiona reklama Polski Len "Małżeństwo doskonałe", 1973 r." at bounding box center [347, 415] width 96 height 29
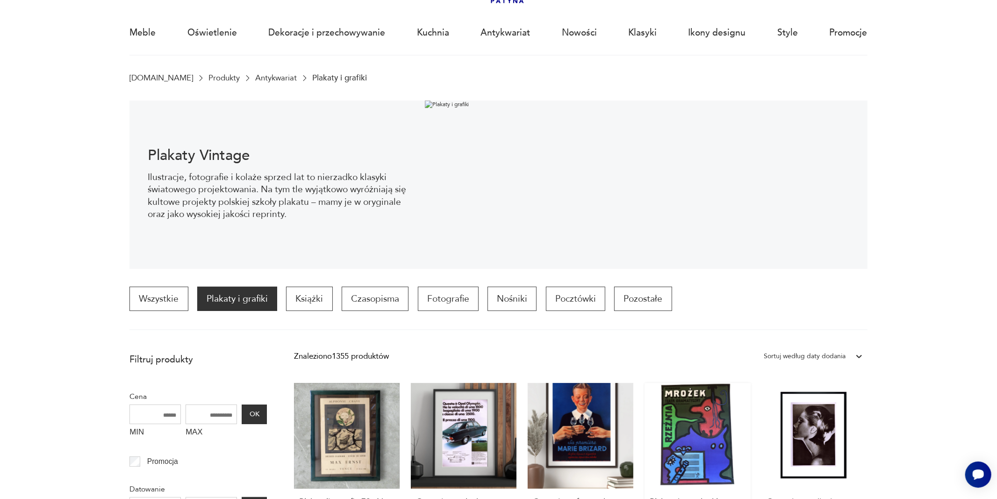
click at [692, 443] on link "Plakat do spektaklu RZEŹNIA, [PERSON_NAME], 1975 r. 329,00 zł" at bounding box center [697, 479] width 106 height 193
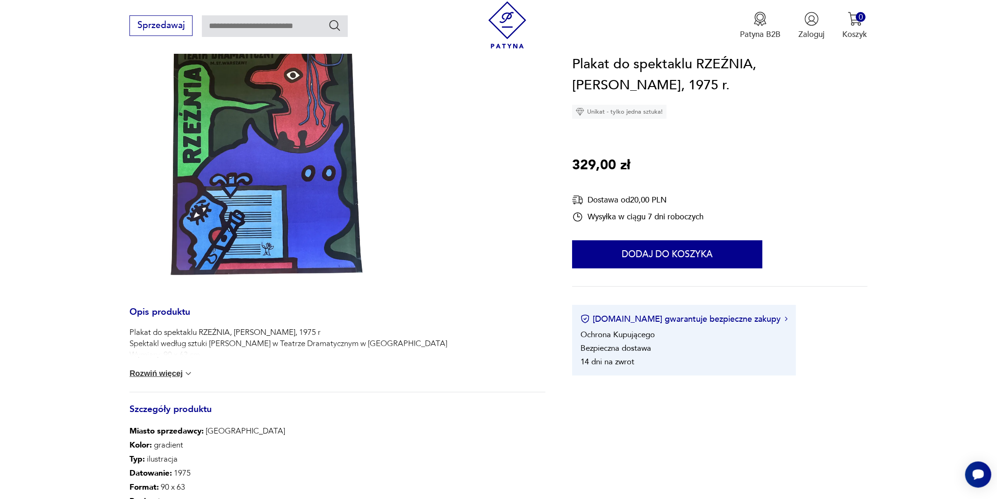
scroll to position [166, 0]
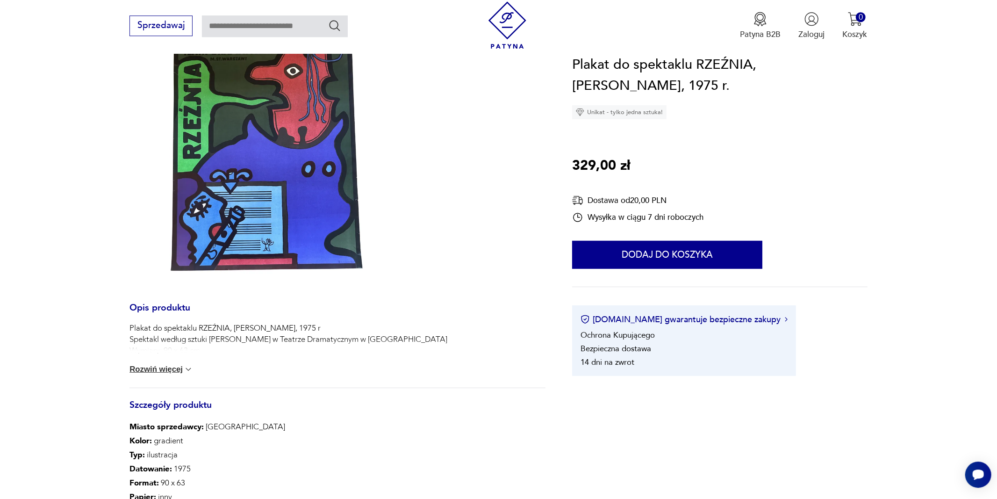
click at [178, 368] on button "Rozwiń więcej" at bounding box center [161, 368] width 64 height 9
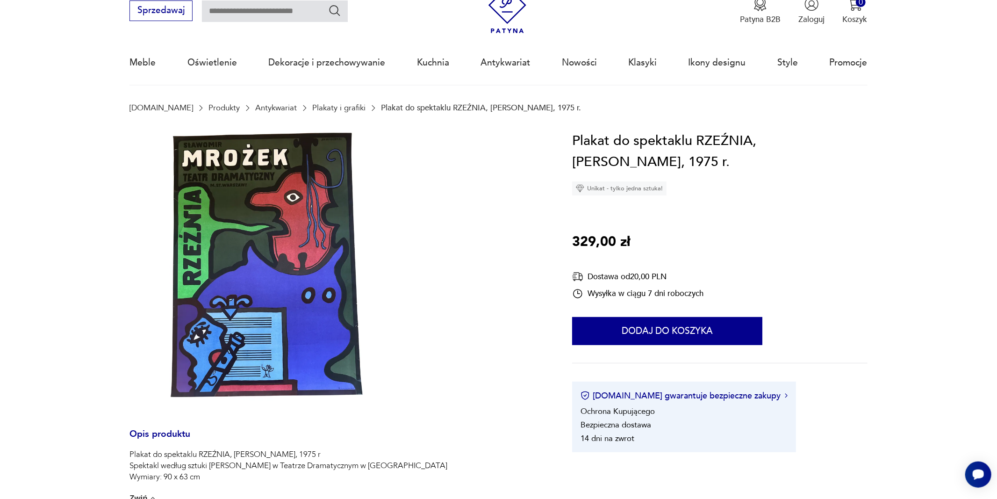
scroll to position [47, 0]
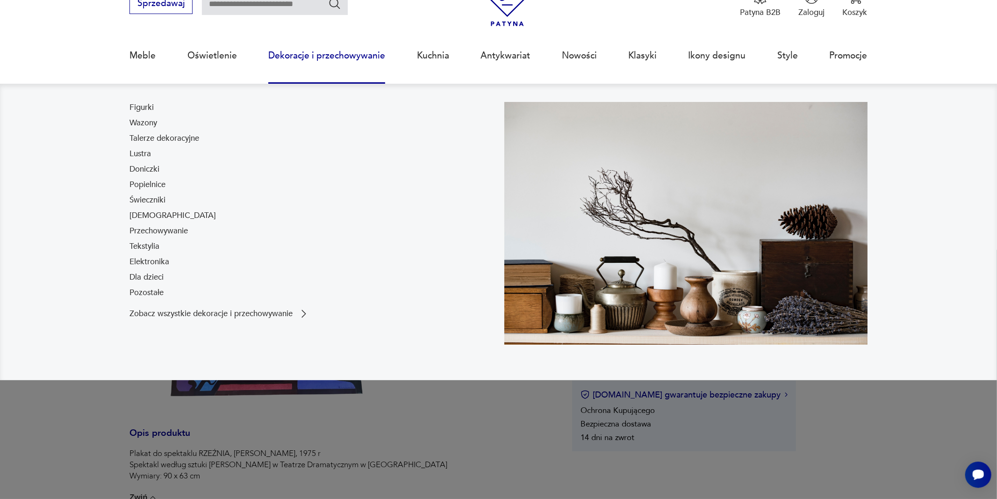
click at [347, 56] on link "Dekoracje i przechowywanie" at bounding box center [326, 55] width 117 height 43
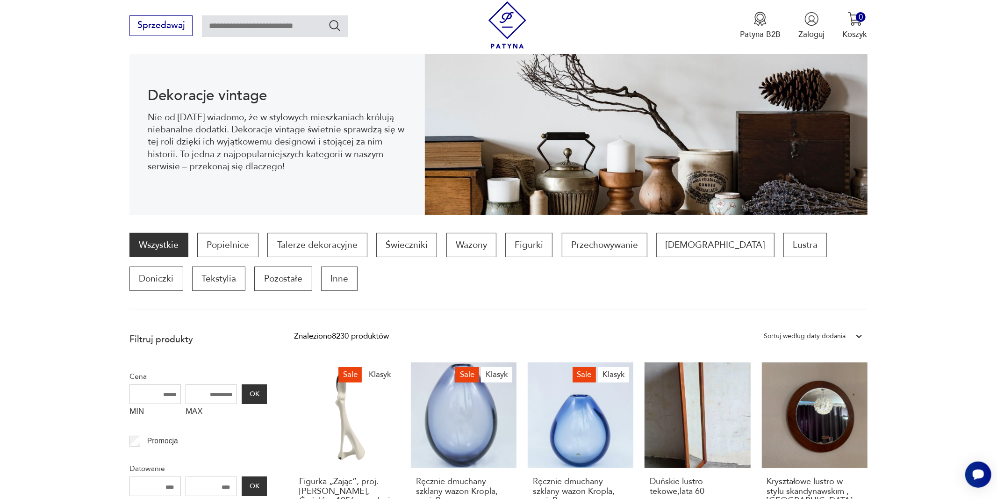
scroll to position [124, 0]
click at [783, 245] on p "Lustra" at bounding box center [804, 244] width 43 height 24
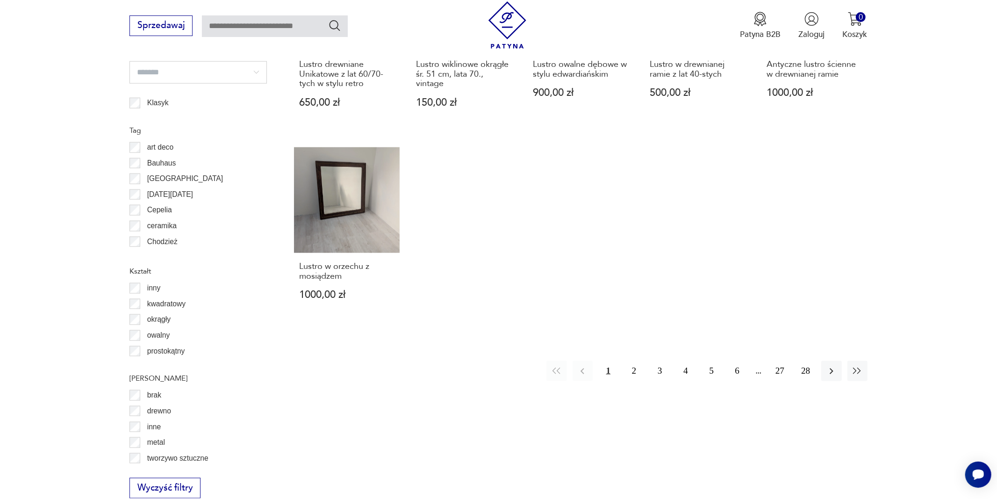
scroll to position [963, 0]
click at [636, 362] on button "2" at bounding box center [634, 372] width 20 height 20
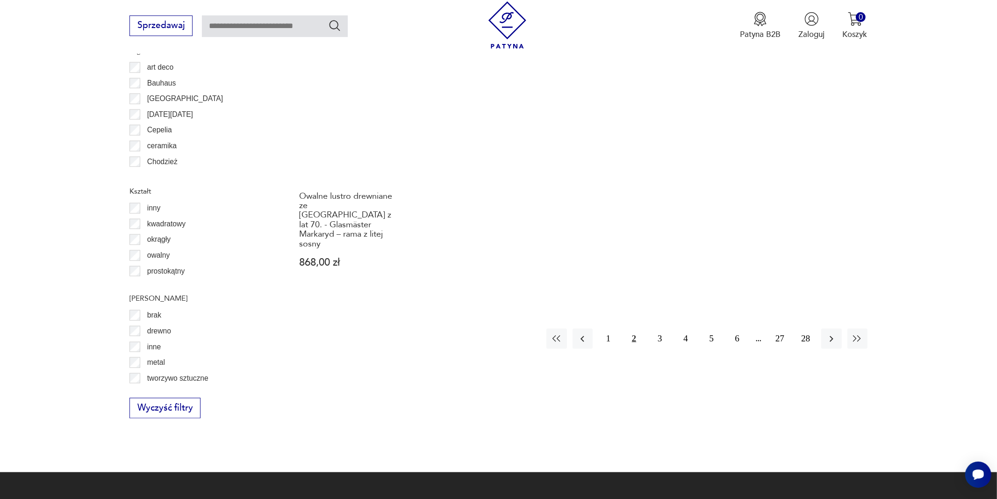
scroll to position [1051, 0]
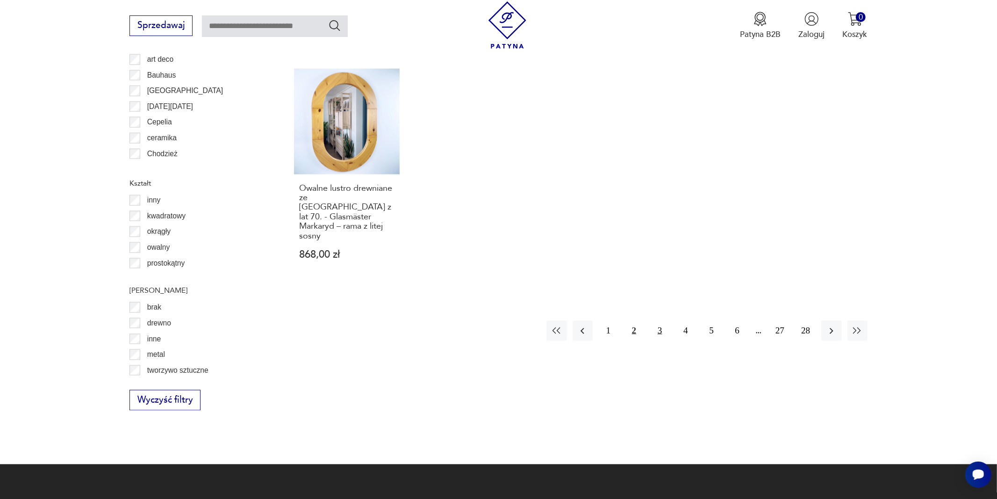
click at [661, 321] on button "3" at bounding box center [660, 331] width 20 height 20
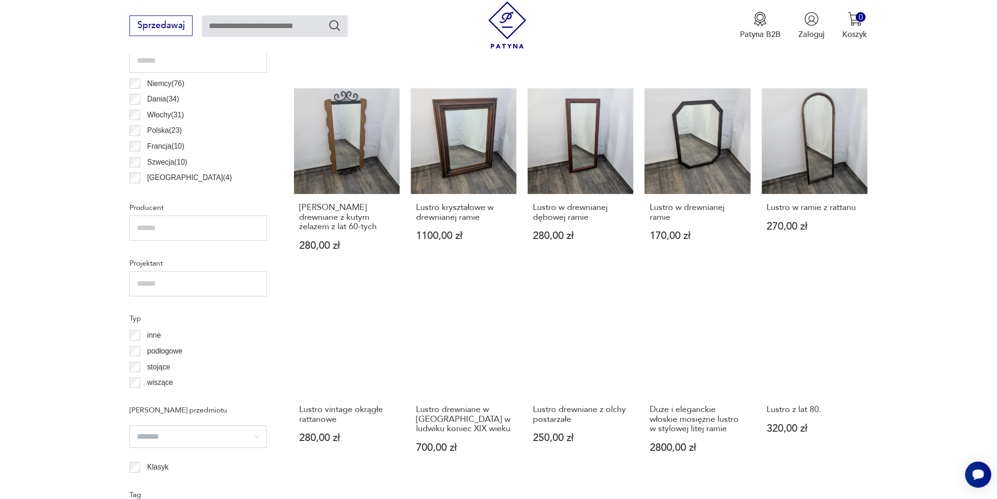
scroll to position [310, 0]
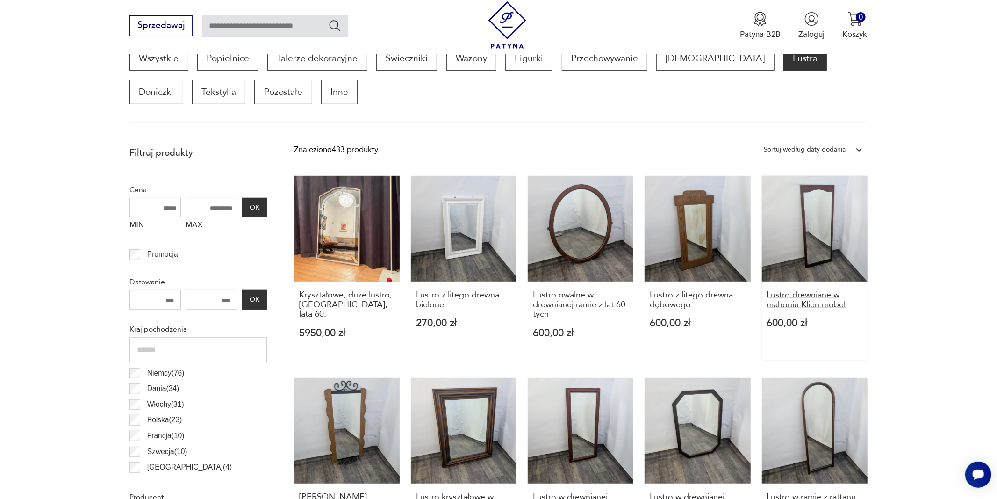
click at [792, 304] on h3 "Lustro drewniane w mahoniu Klien mobel" at bounding box center [814, 299] width 96 height 19
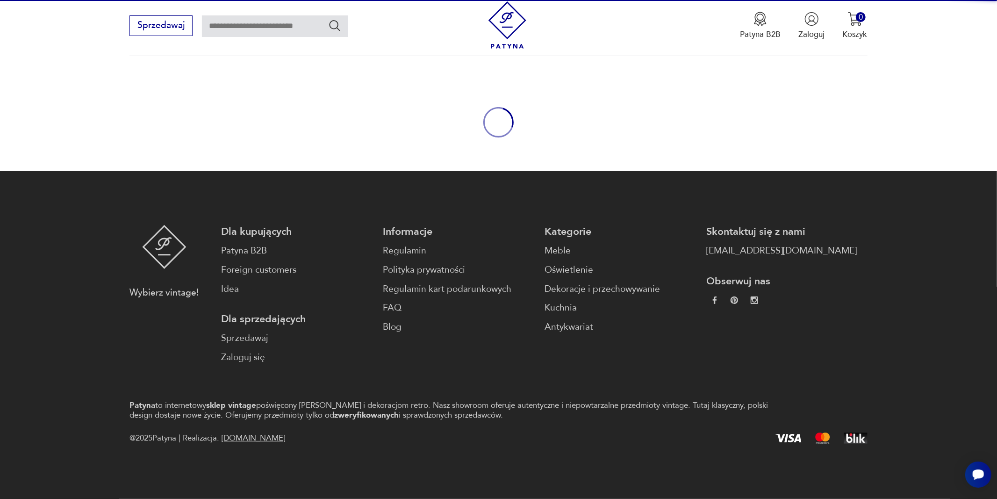
scroll to position [70, 0]
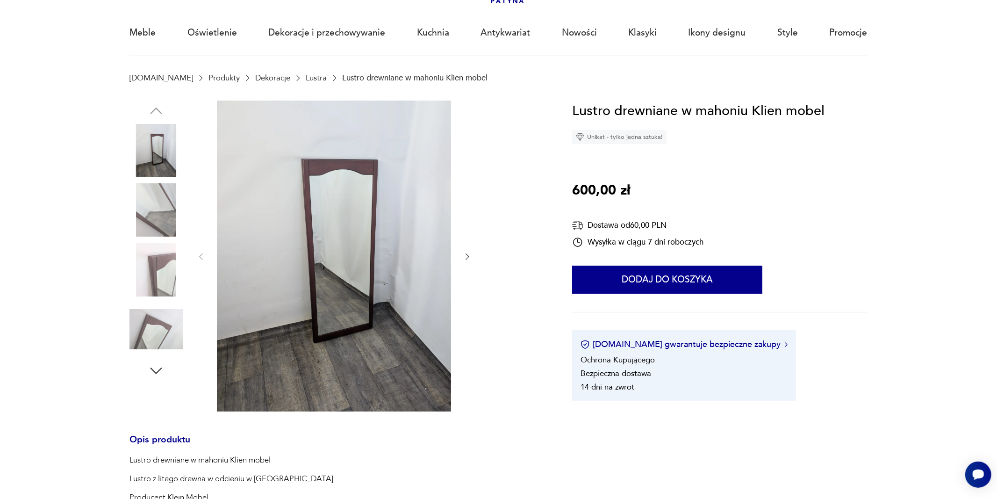
click at [467, 257] on icon "button" at bounding box center [467, 256] width 9 height 9
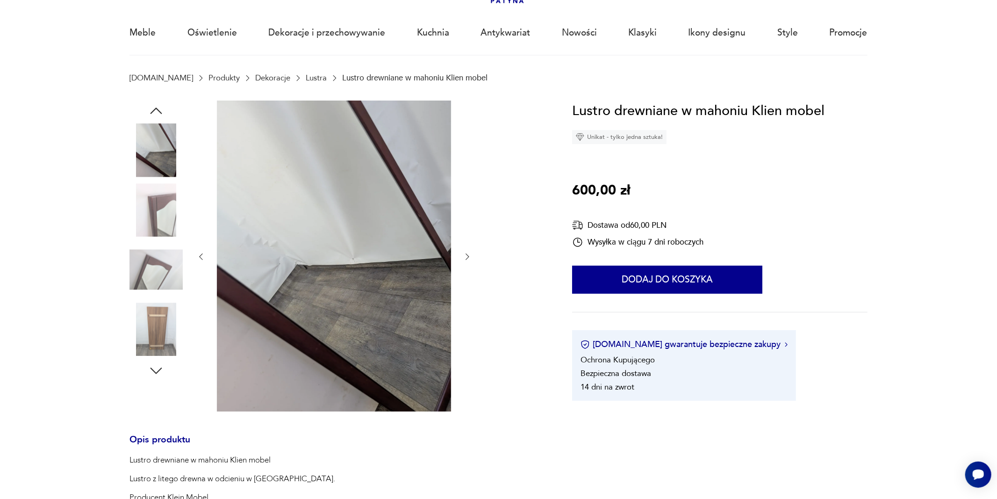
click at [467, 257] on icon "button" at bounding box center [467, 256] width 9 height 9
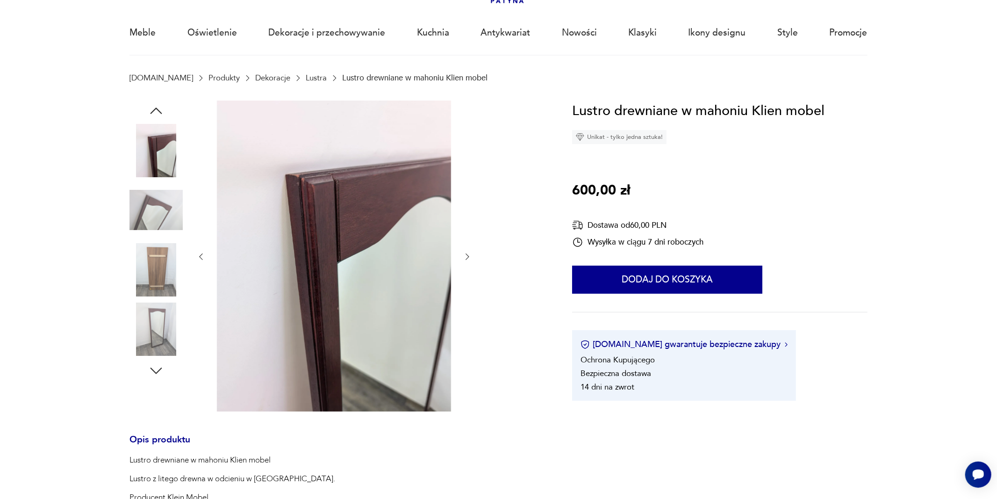
click at [467, 257] on icon "button" at bounding box center [467, 256] width 9 height 9
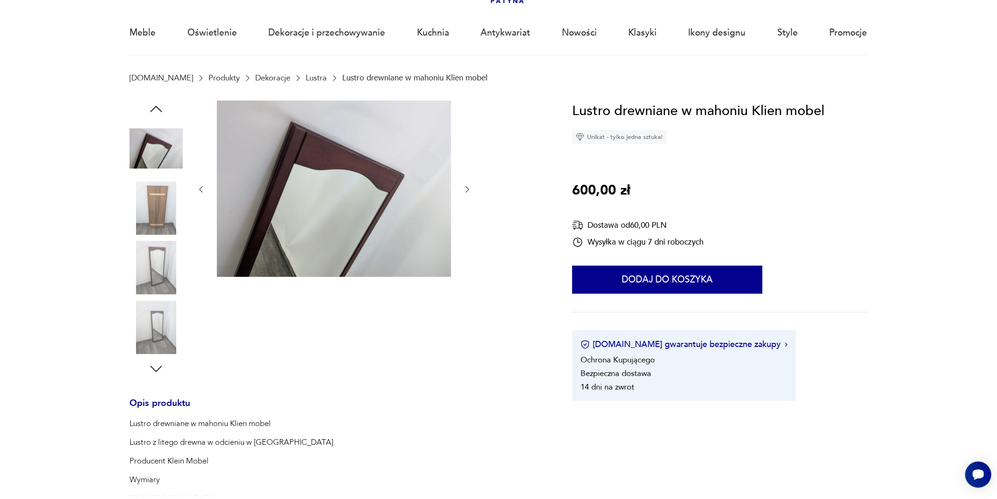
click at [467, 257] on div at bounding box center [334, 189] width 276 height 179
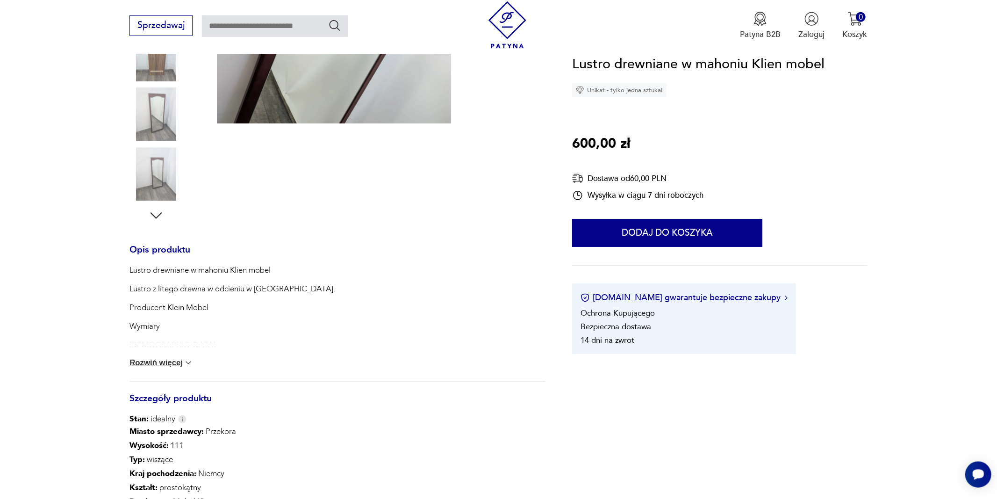
scroll to position [239, 0]
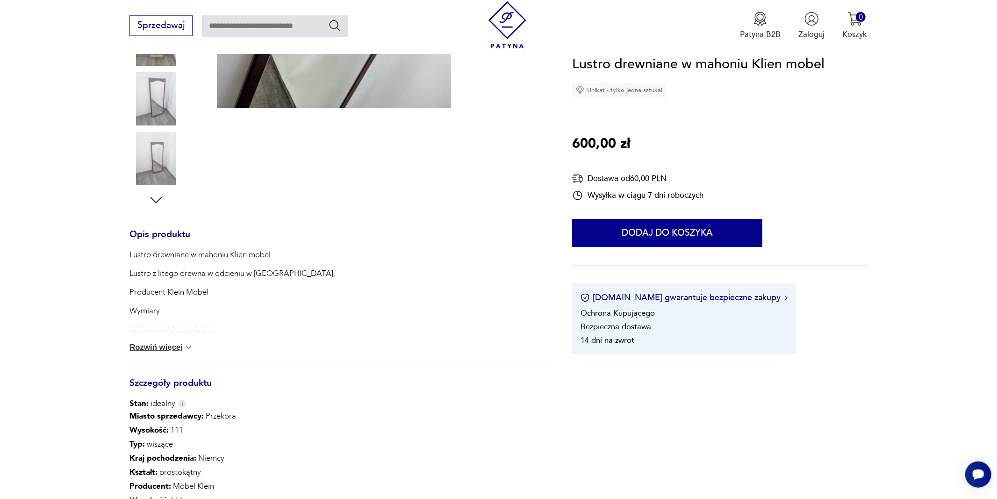
click at [181, 352] on button "Rozwiń więcej" at bounding box center [161, 347] width 64 height 9
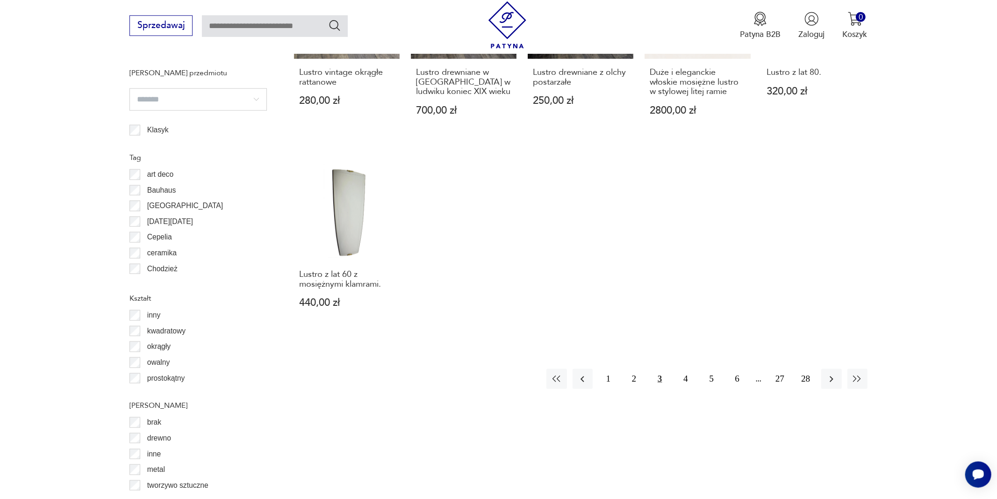
scroll to position [942, 0]
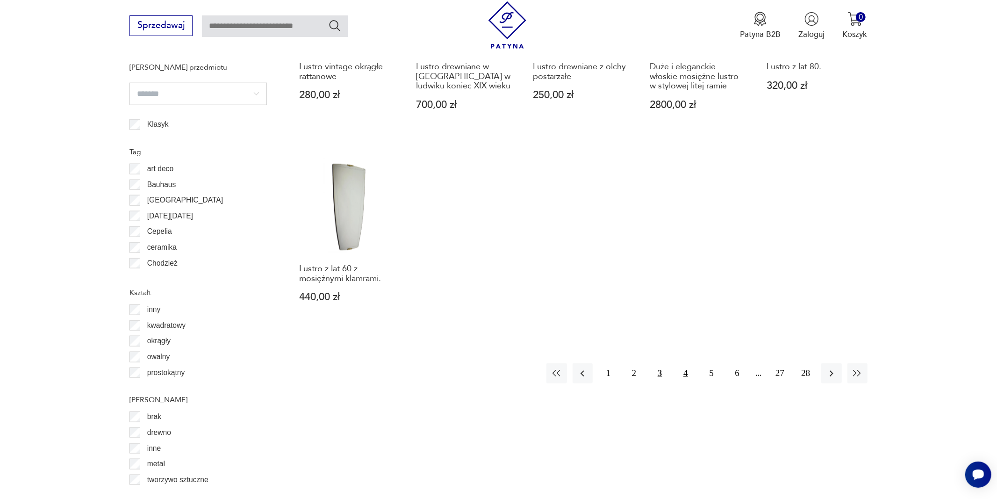
click at [685, 374] on button "4" at bounding box center [685, 373] width 20 height 20
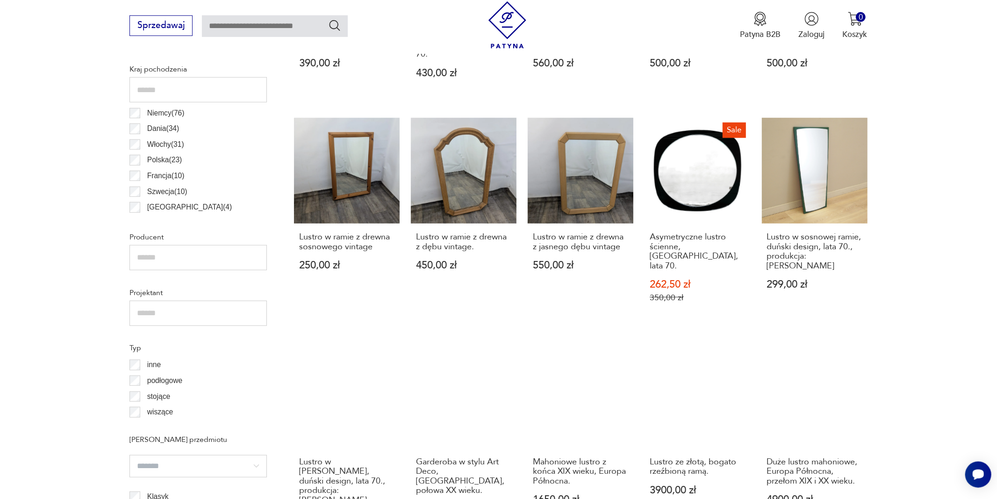
scroll to position [571, 0]
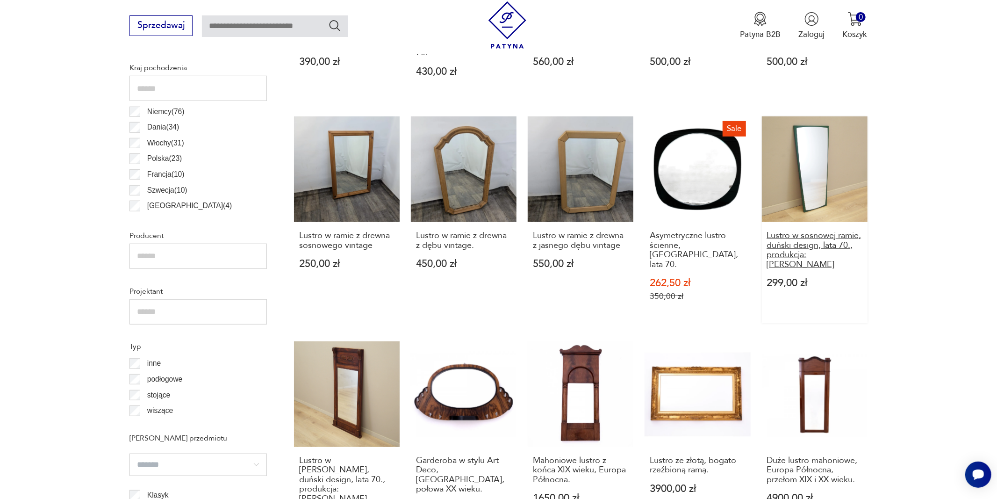
click at [810, 241] on h3 "Lustro w sosnowej ramie, duński design, lata 70., produkcja: [PERSON_NAME]" at bounding box center [814, 250] width 96 height 38
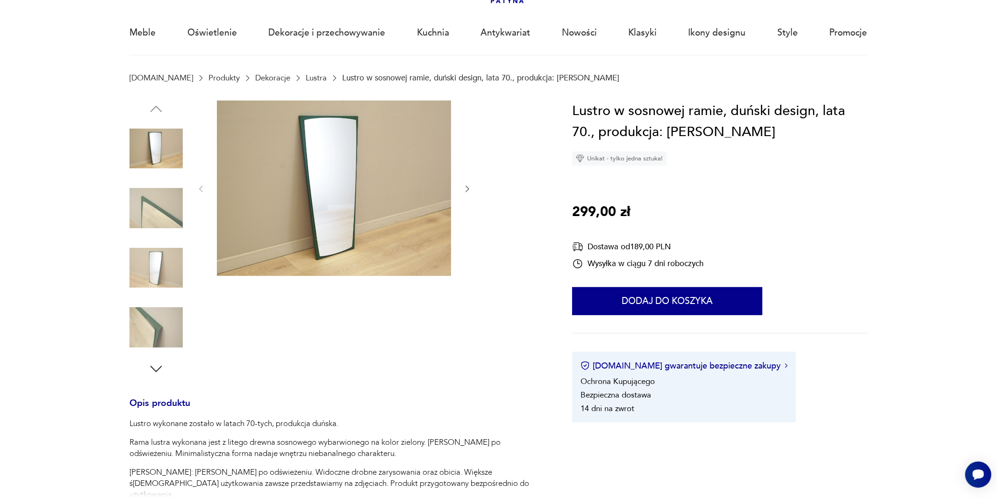
click at [465, 189] on icon "button" at bounding box center [467, 188] width 9 height 9
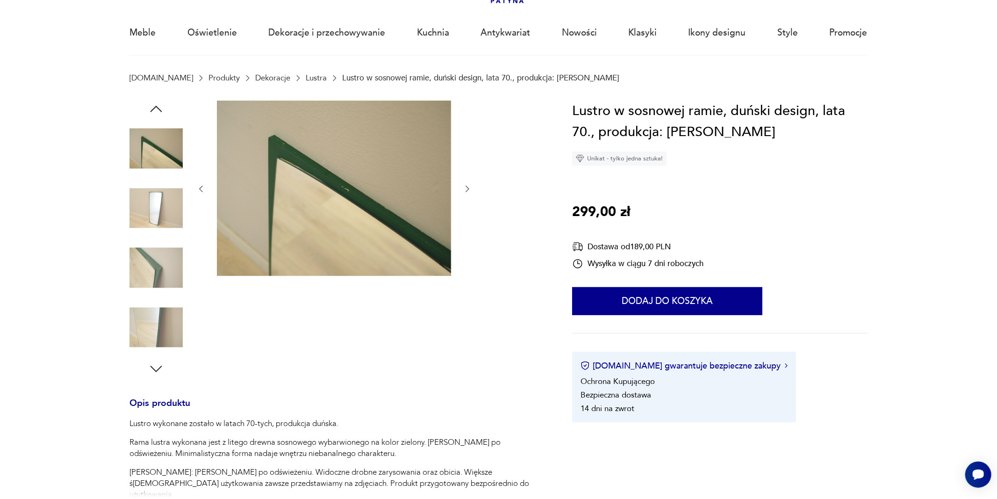
click at [465, 189] on icon "button" at bounding box center [467, 188] width 9 height 9
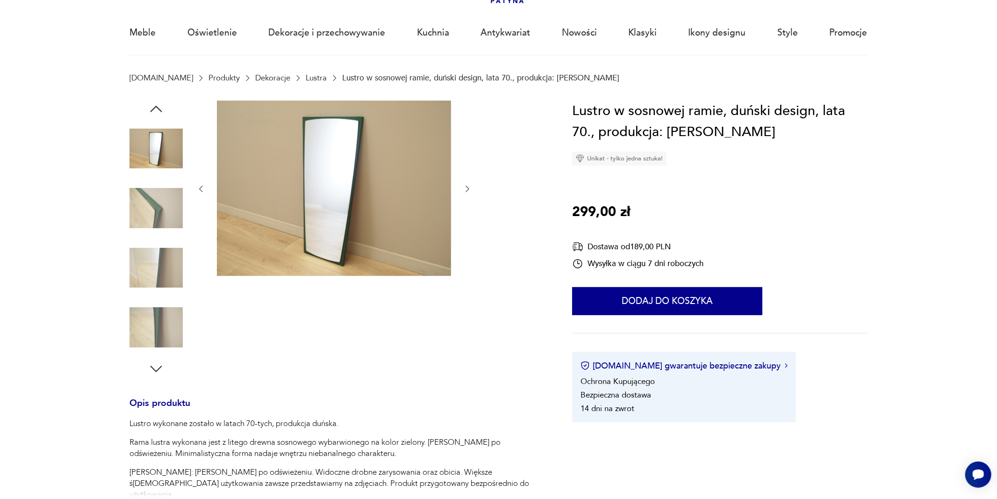
click at [465, 189] on icon "button" at bounding box center [467, 188] width 9 height 9
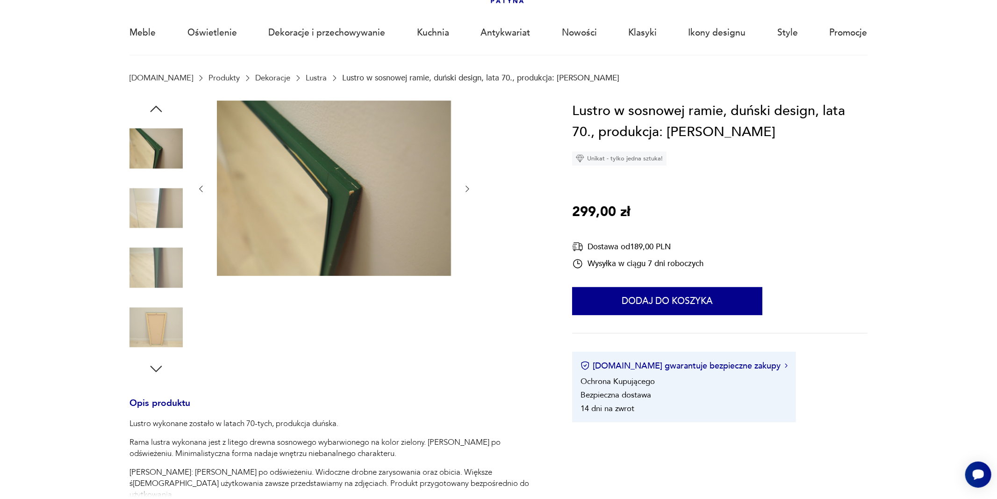
click at [465, 189] on icon "button" at bounding box center [467, 188] width 9 height 9
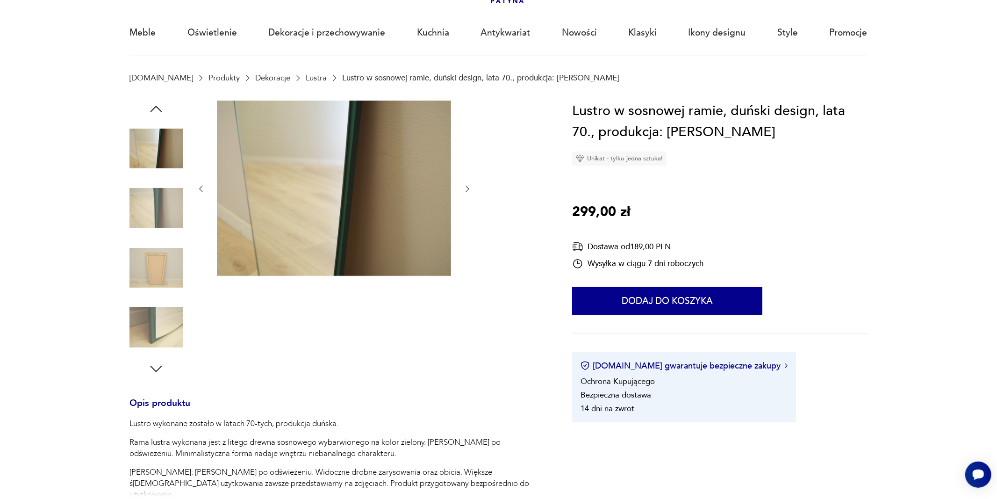
click at [465, 189] on icon "button" at bounding box center [467, 188] width 9 height 9
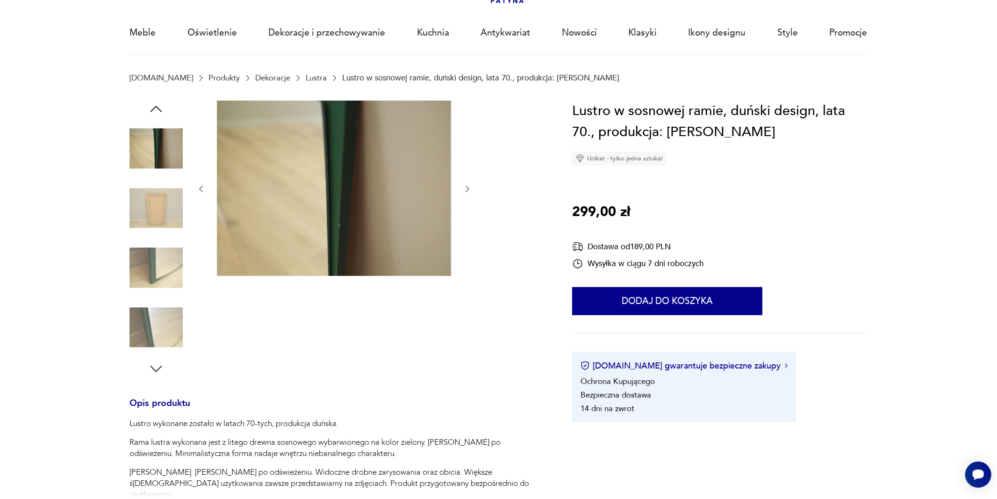
click at [465, 189] on icon "button" at bounding box center [467, 188] width 9 height 9
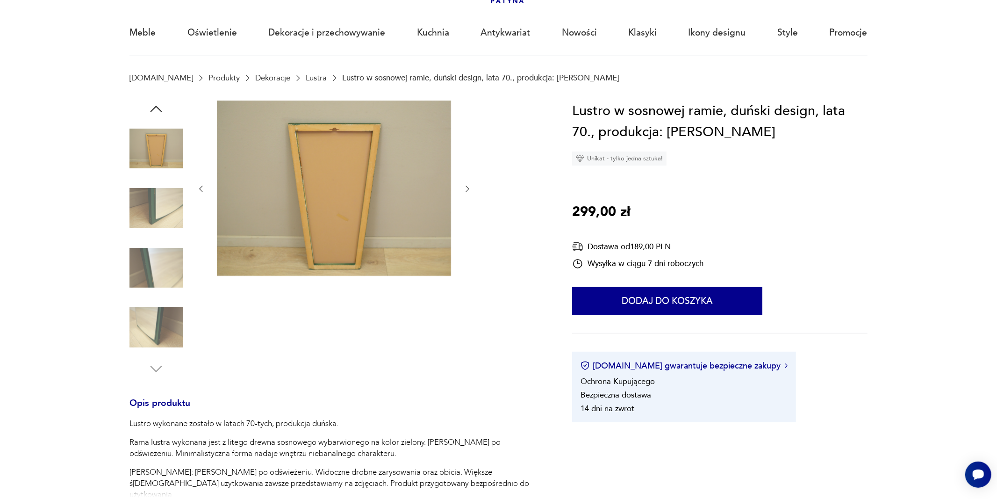
click at [465, 189] on icon "button" at bounding box center [467, 188] width 9 height 9
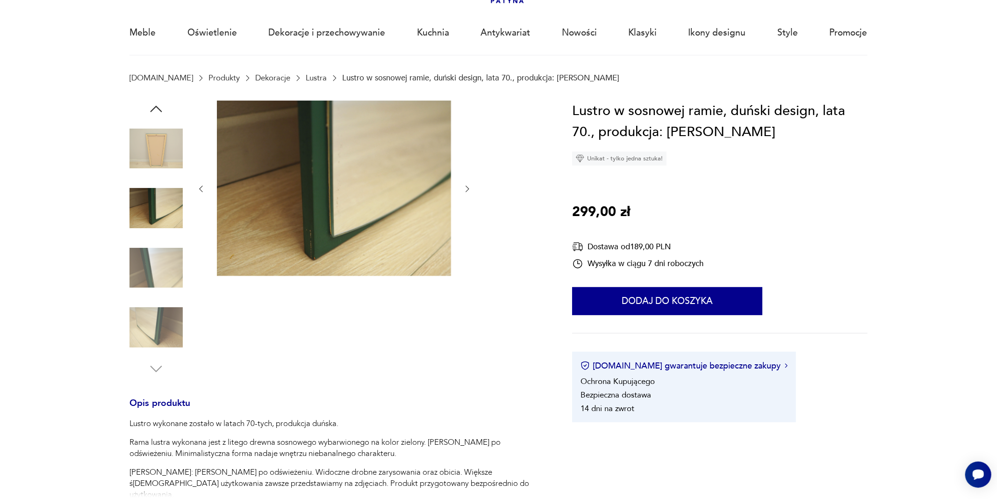
click at [465, 189] on icon "button" at bounding box center [467, 188] width 9 height 9
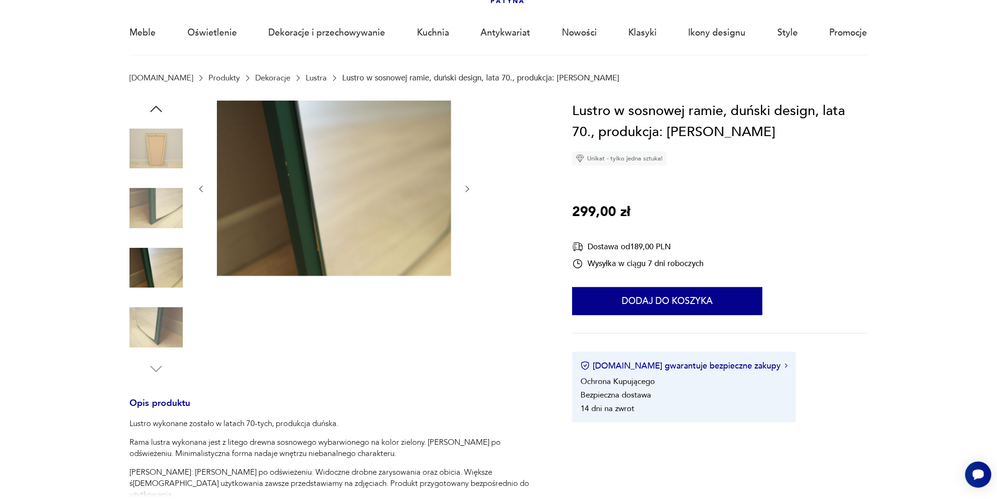
click at [465, 189] on icon "button" at bounding box center [467, 188] width 9 height 9
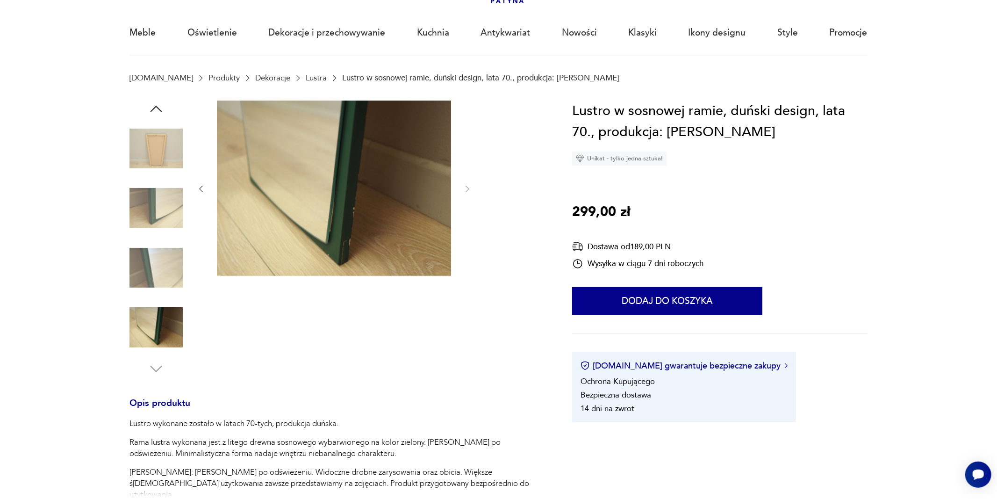
click at [204, 187] on icon "button" at bounding box center [200, 188] width 9 height 9
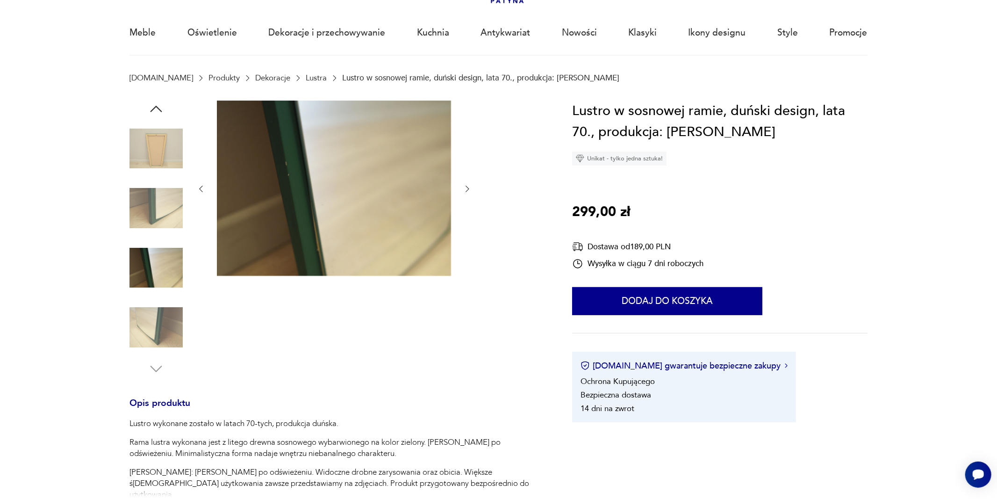
click at [153, 108] on icon "button" at bounding box center [156, 108] width 17 height 17
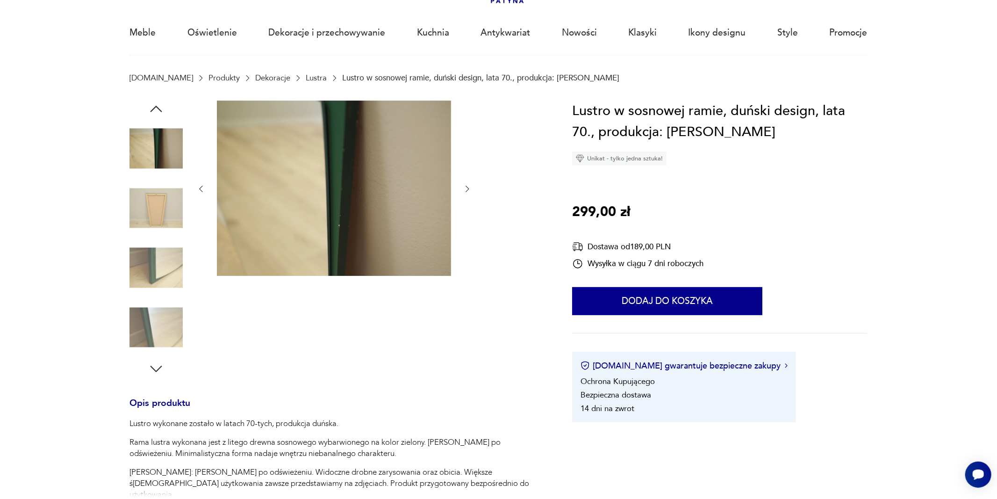
click at [153, 106] on icon "button" at bounding box center [156, 108] width 17 height 17
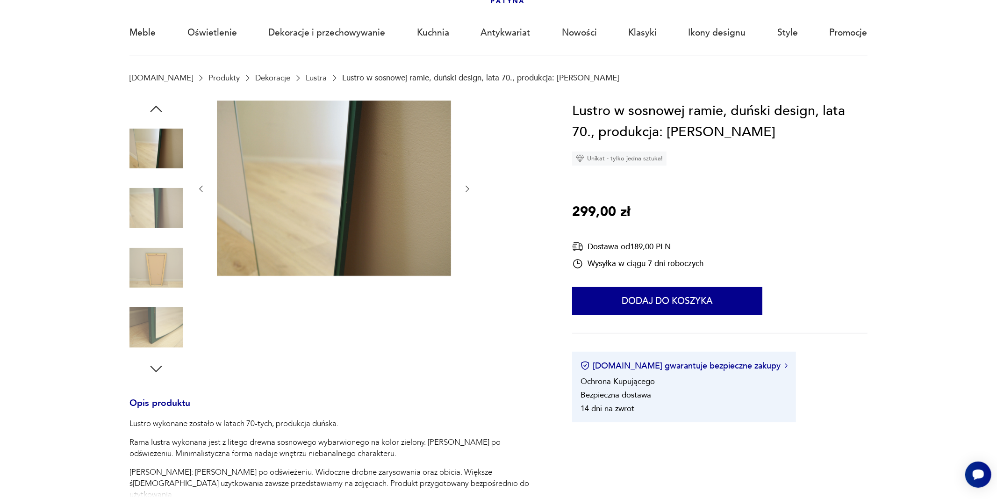
click at [153, 106] on icon "button" at bounding box center [156, 108] width 17 height 17
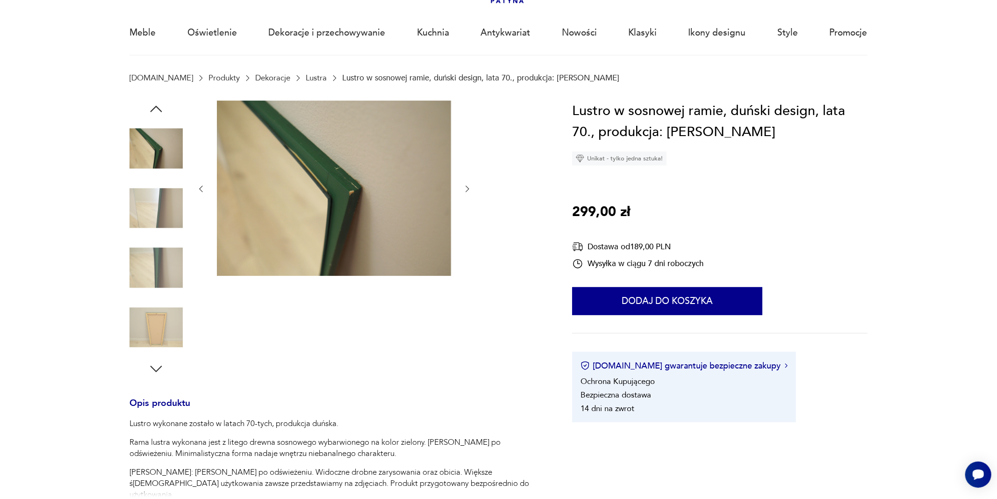
click at [153, 106] on icon "button" at bounding box center [156, 108] width 17 height 17
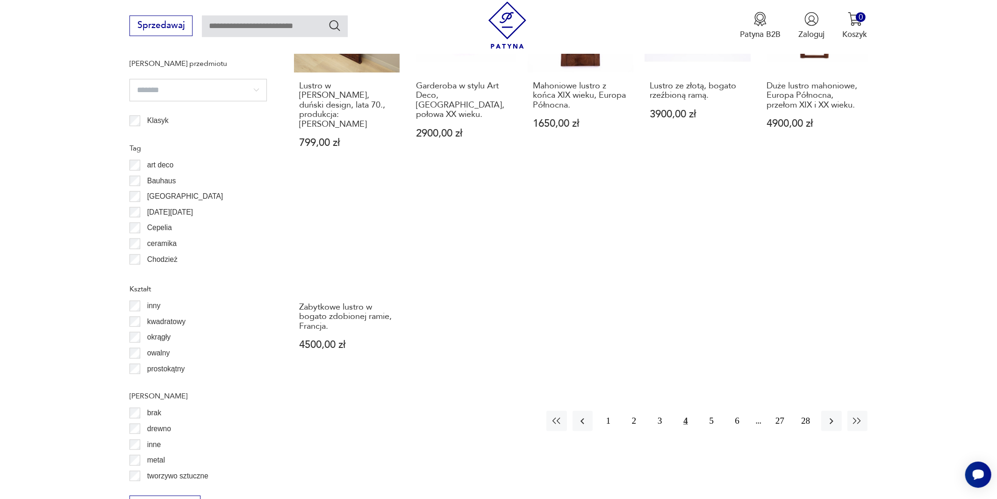
scroll to position [958, 0]
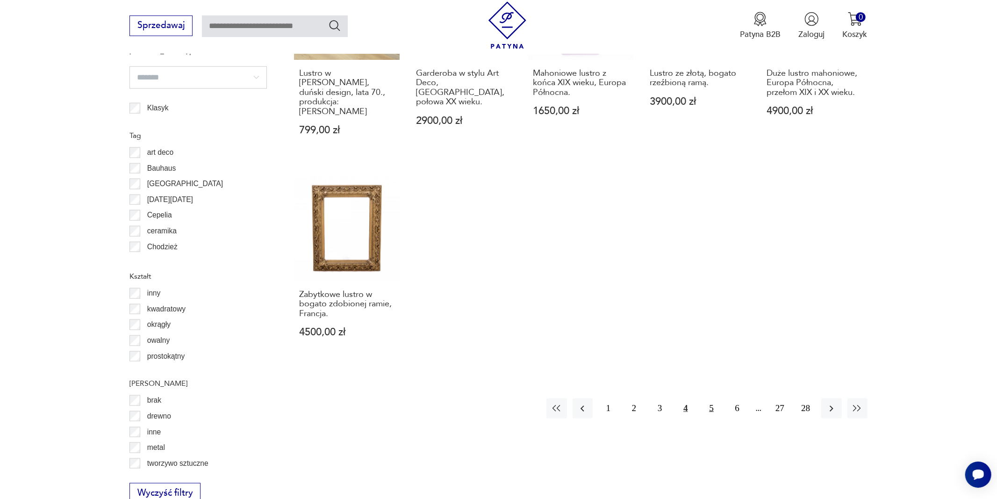
click at [711, 398] on button "5" at bounding box center [711, 408] width 20 height 20
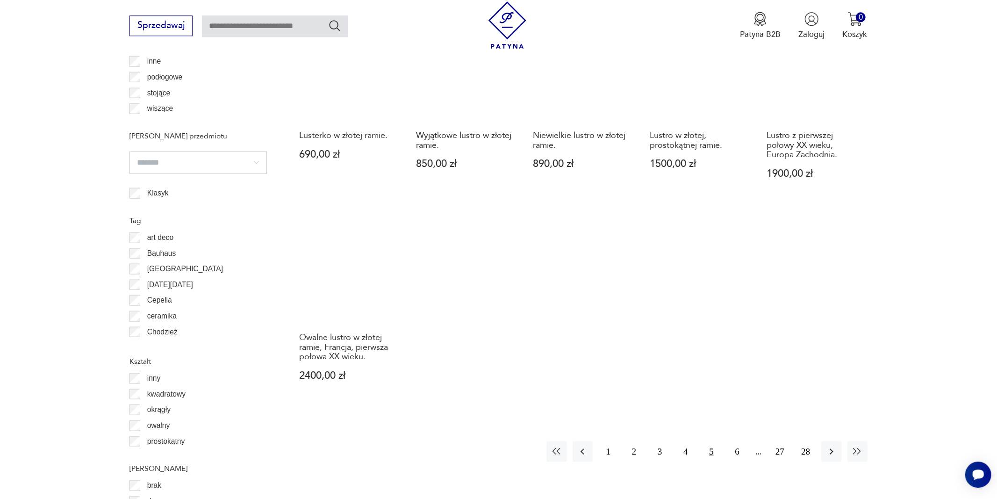
scroll to position [884, 0]
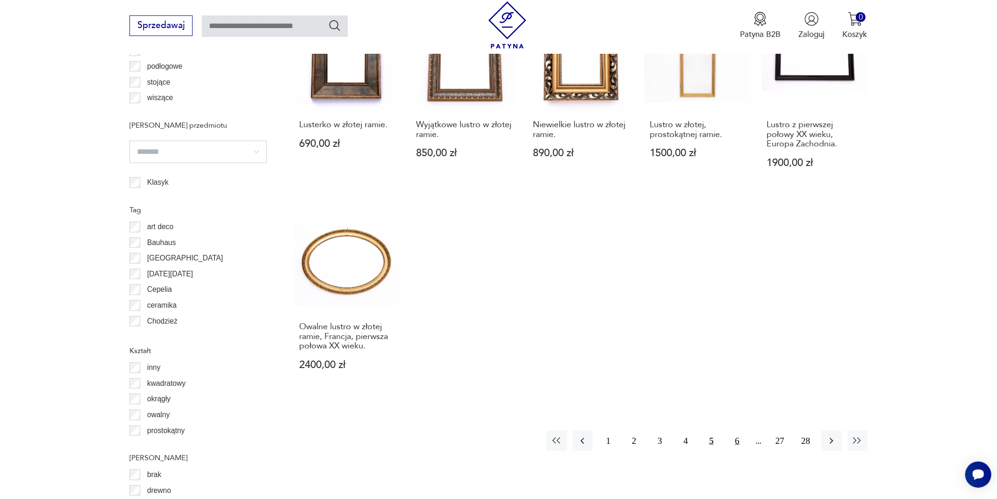
click at [736, 441] on button "6" at bounding box center [737, 440] width 20 height 20
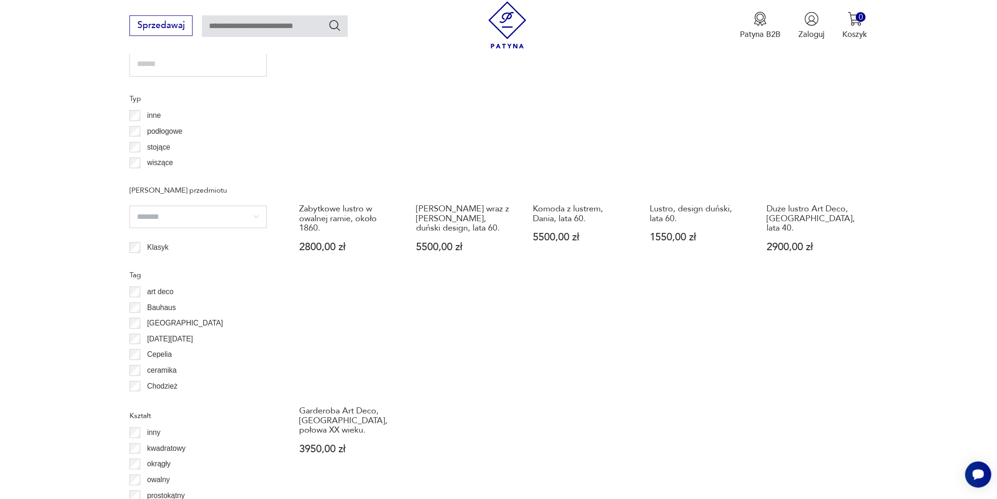
scroll to position [818, 0]
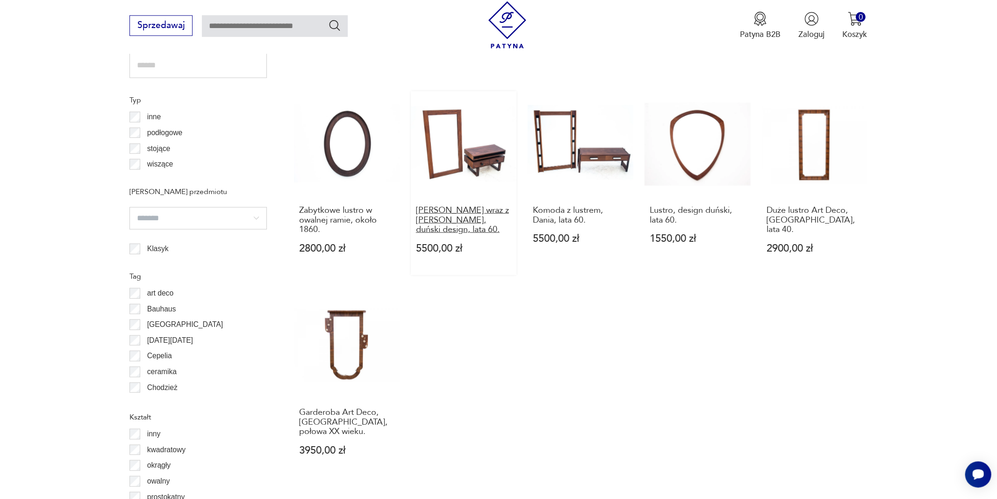
click at [446, 207] on h3 "[PERSON_NAME] wraz z [PERSON_NAME], duński design, lata 60." at bounding box center [464, 220] width 96 height 29
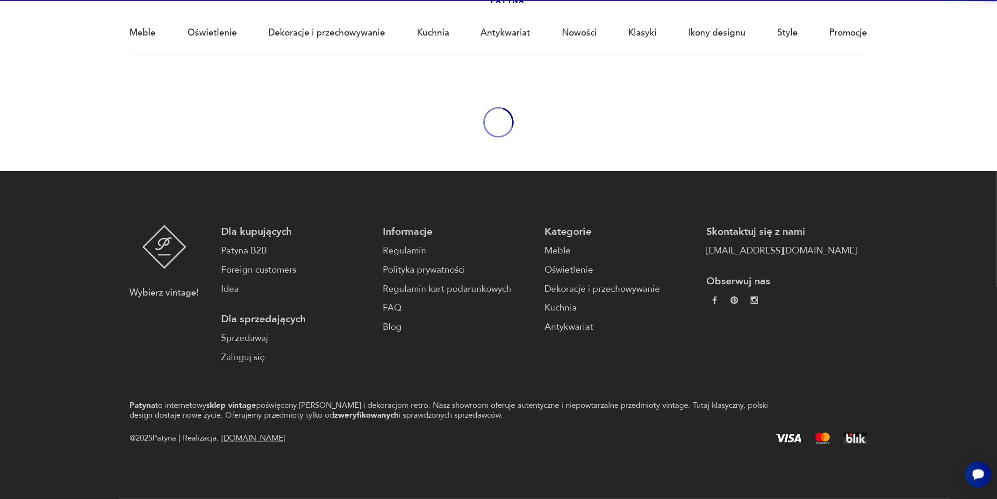
scroll to position [70, 0]
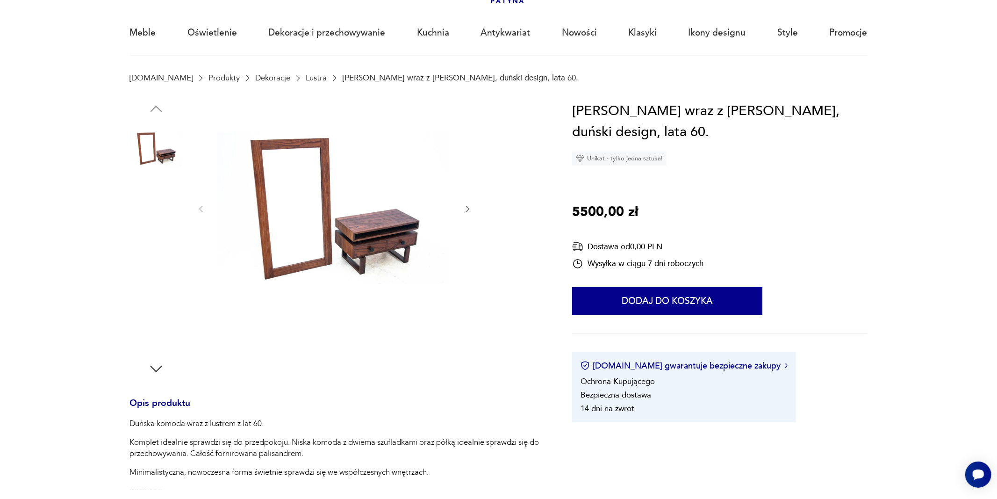
click at [375, 244] on img at bounding box center [334, 207] width 234 height 215
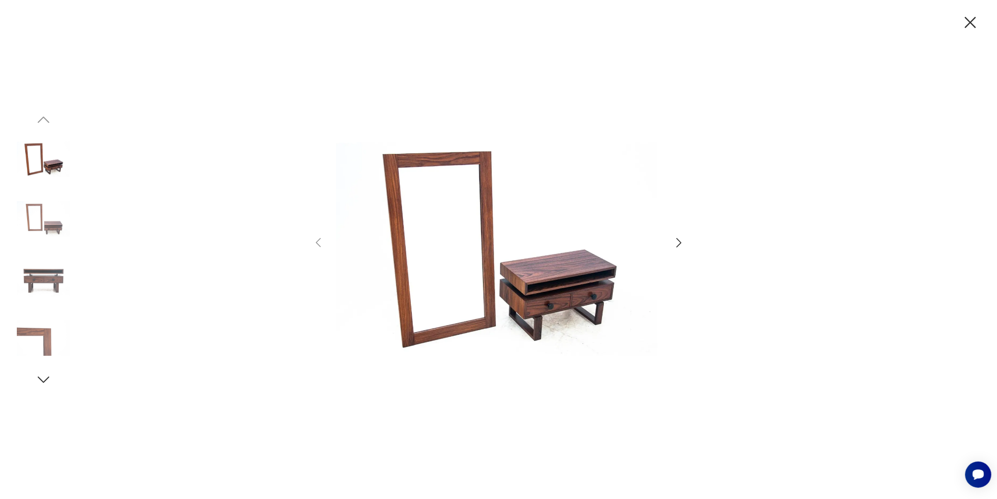
click at [447, 259] on img at bounding box center [498, 248] width 324 height 399
click at [676, 244] on icon "button" at bounding box center [679, 243] width 14 height 14
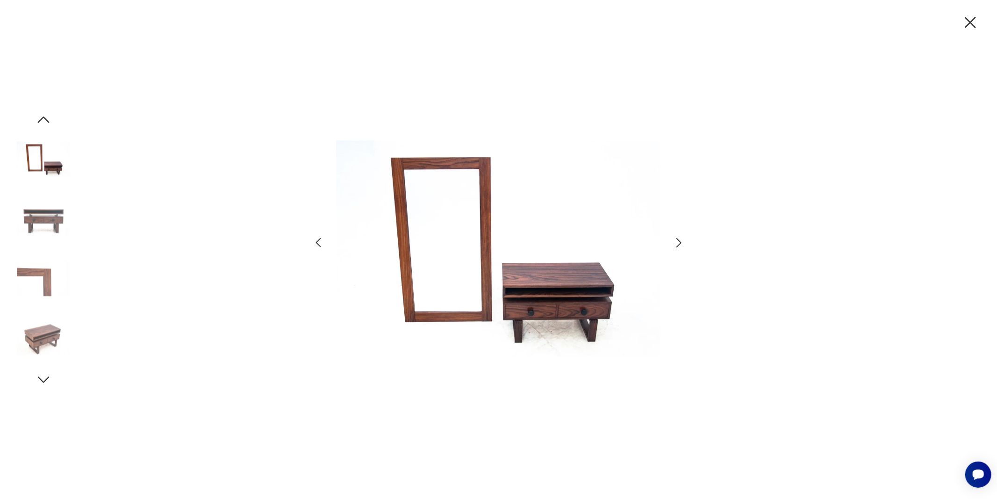
click at [676, 244] on icon "button" at bounding box center [679, 243] width 14 height 14
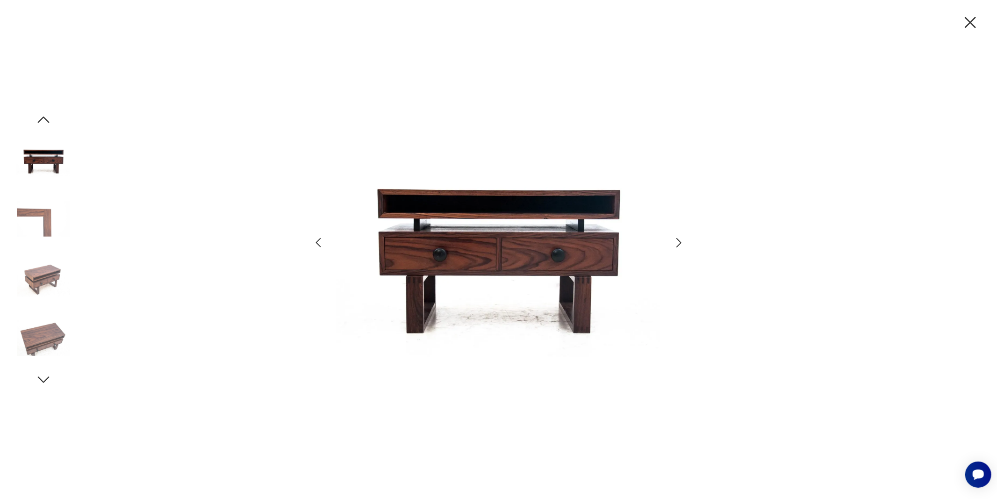
click at [676, 244] on icon "button" at bounding box center [679, 243] width 14 height 14
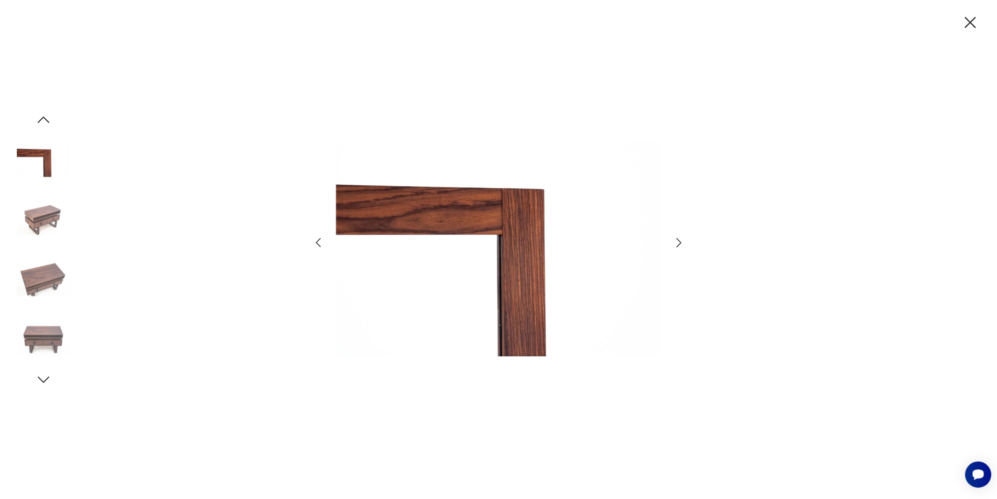
click at [676, 244] on icon "button" at bounding box center [679, 243] width 14 height 14
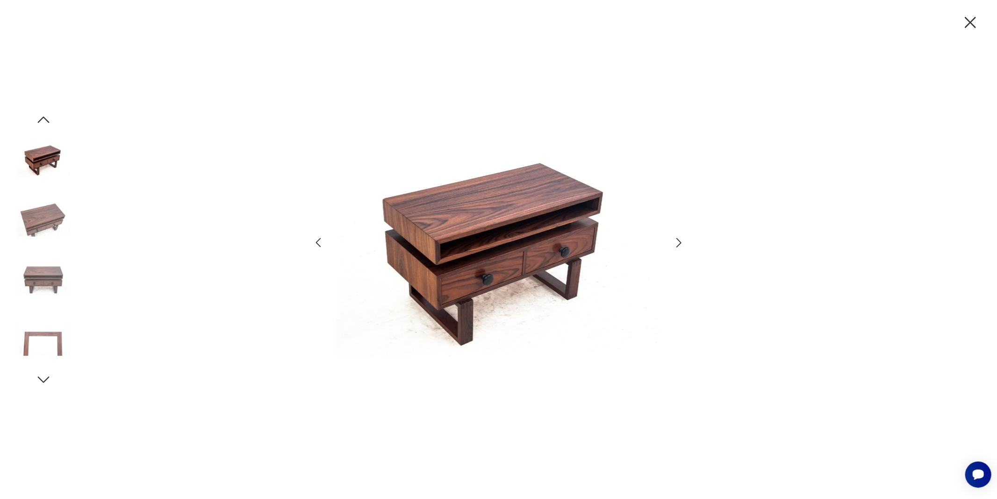
click at [676, 244] on icon "button" at bounding box center [679, 243] width 14 height 14
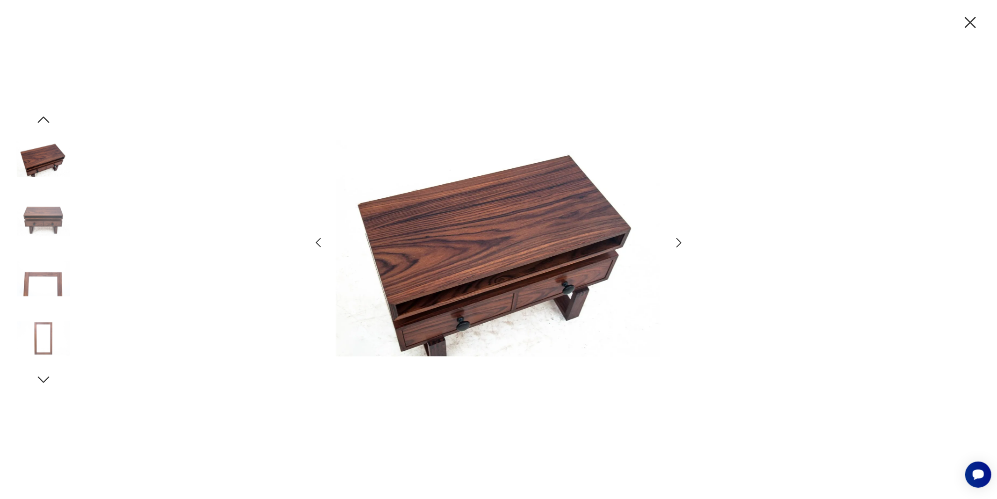
click at [676, 244] on icon "button" at bounding box center [679, 243] width 14 height 14
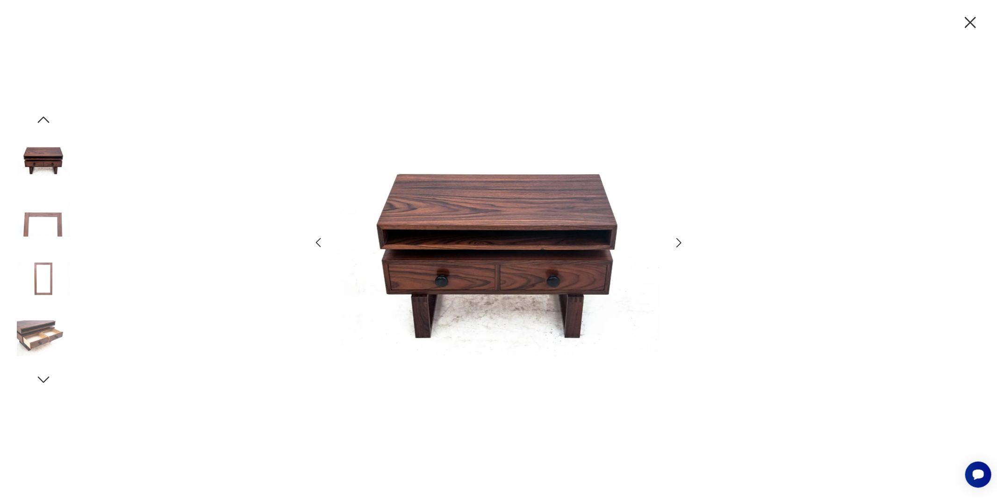
click at [676, 244] on icon "button" at bounding box center [679, 243] width 14 height 14
